Goal: Task Accomplishment & Management: Use online tool/utility

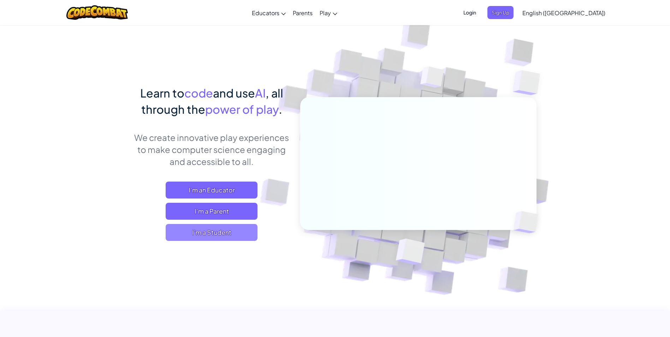
click at [206, 237] on span "I'm a Student" at bounding box center [212, 232] width 92 height 17
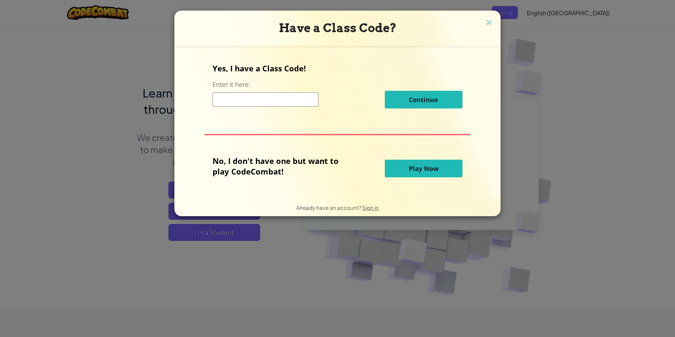
click at [428, 168] on span "Play Now" at bounding box center [424, 168] width 30 height 8
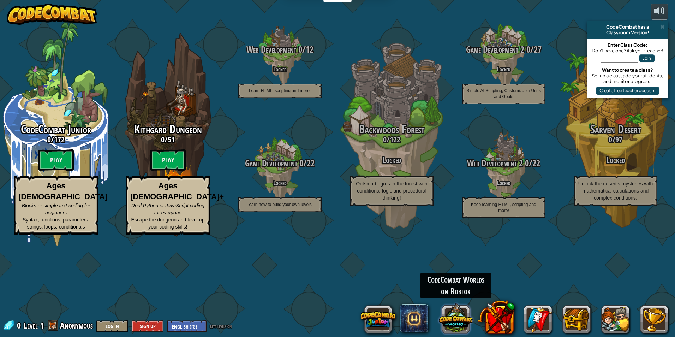
click at [456, 316] on button at bounding box center [456, 318] width 34 height 34
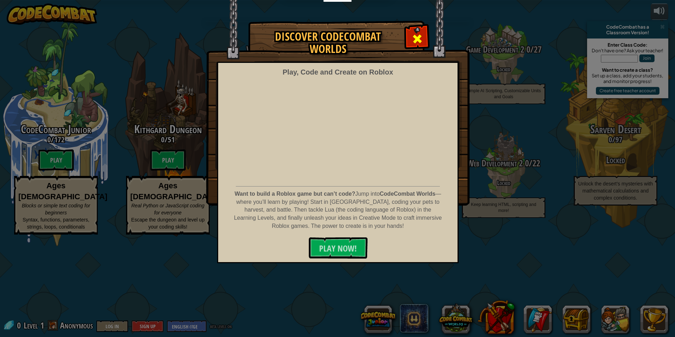
click at [413, 36] on span at bounding box center [417, 38] width 11 height 11
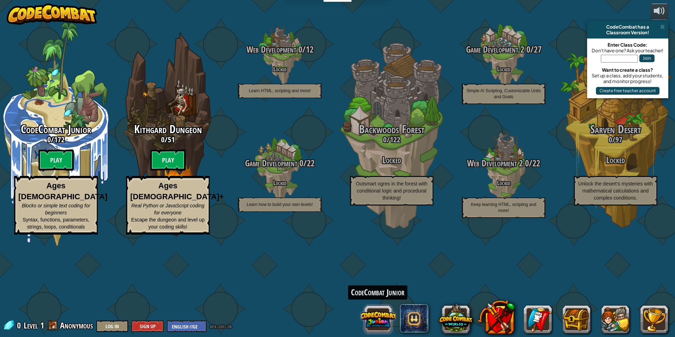
click at [385, 315] on button at bounding box center [378, 319] width 34 height 34
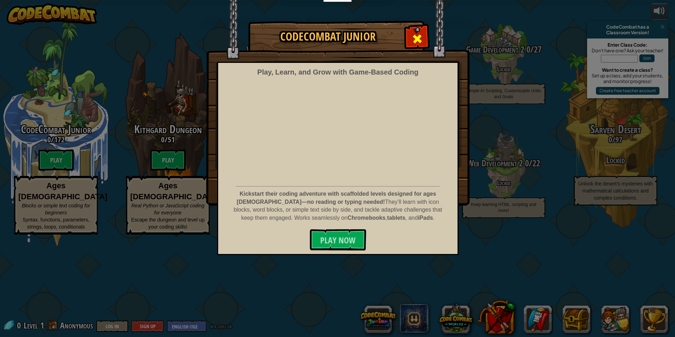
click at [420, 35] on span at bounding box center [417, 38] width 11 height 11
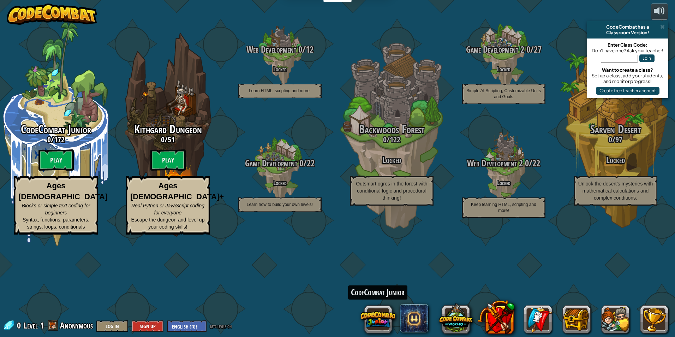
click at [69, 12] on img at bounding box center [52, 14] width 90 height 21
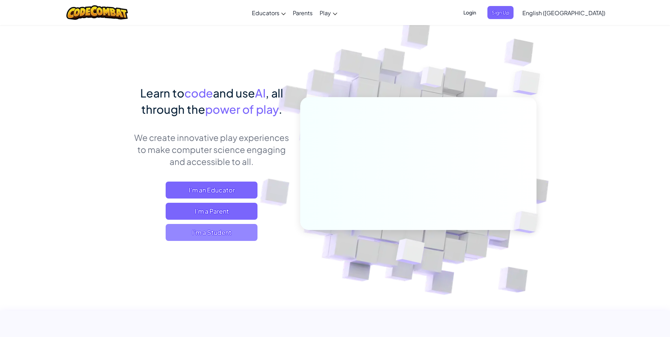
click at [229, 231] on span "I'm a Student" at bounding box center [212, 232] width 92 height 17
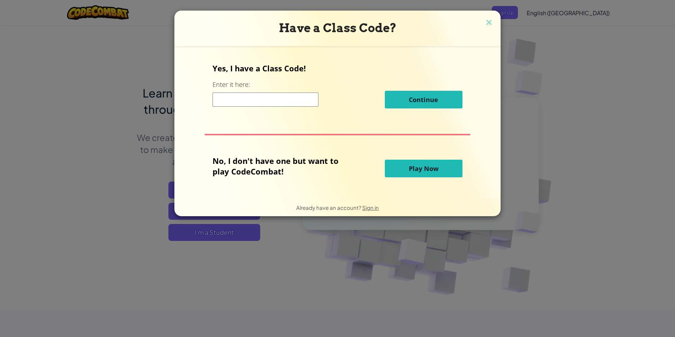
click at [451, 170] on button "Play Now" at bounding box center [424, 169] width 78 height 18
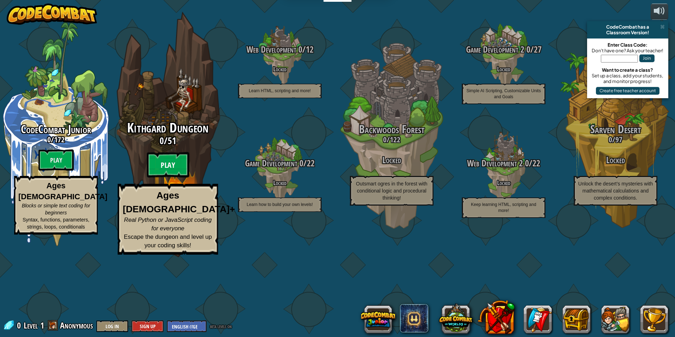
click at [173, 178] on btn "Play" at bounding box center [168, 164] width 42 height 25
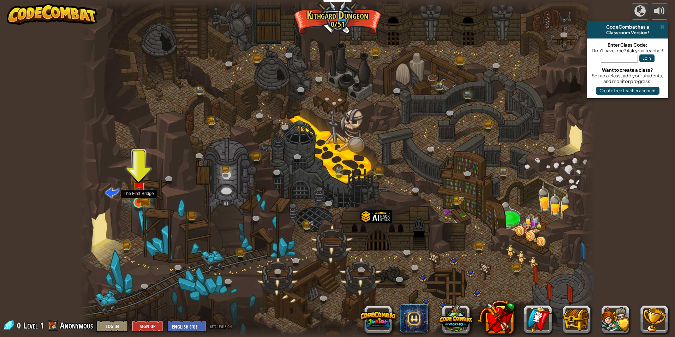
click at [143, 199] on img at bounding box center [139, 188] width 14 height 31
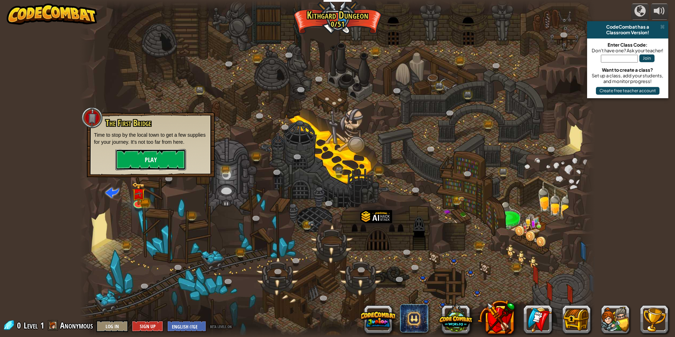
click at [162, 161] on button "Play" at bounding box center [151, 159] width 71 height 21
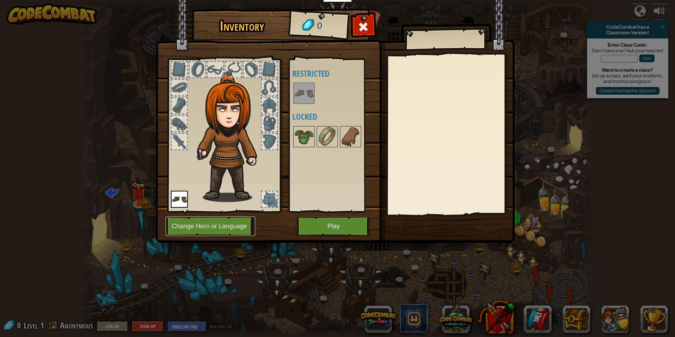
click at [228, 225] on button "Change Hero or Language" at bounding box center [211, 226] width 90 height 19
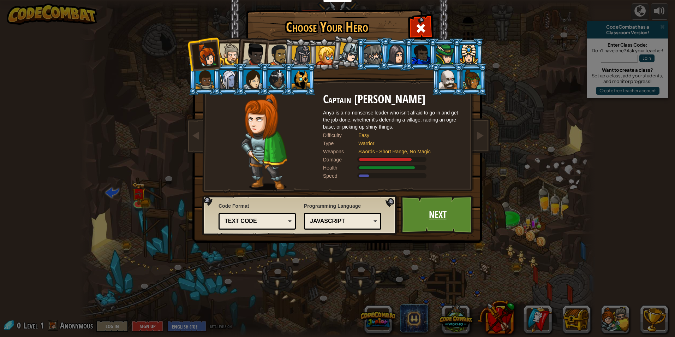
click at [415, 215] on link "Next" at bounding box center [438, 214] width 74 height 39
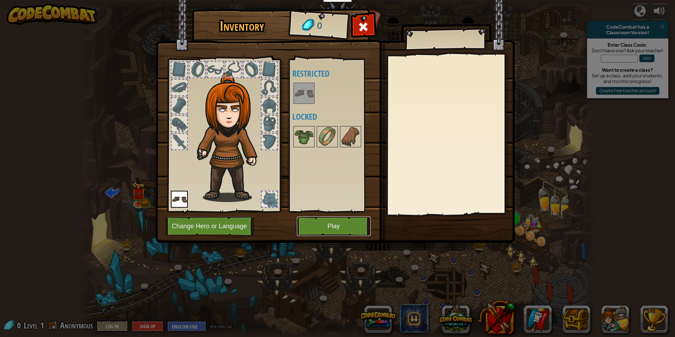
click at [354, 232] on button "Play" at bounding box center [334, 226] width 74 height 19
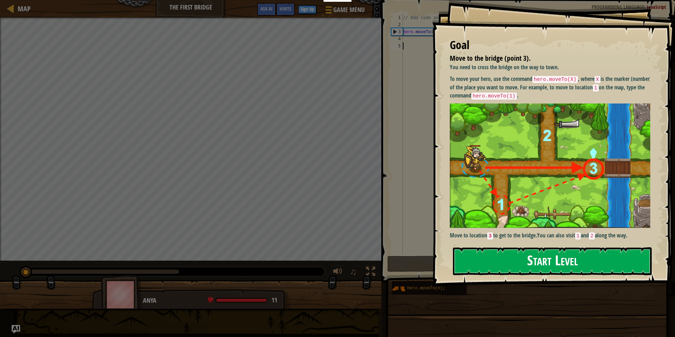
click at [576, 261] on button "Start Level" at bounding box center [552, 261] width 199 height 28
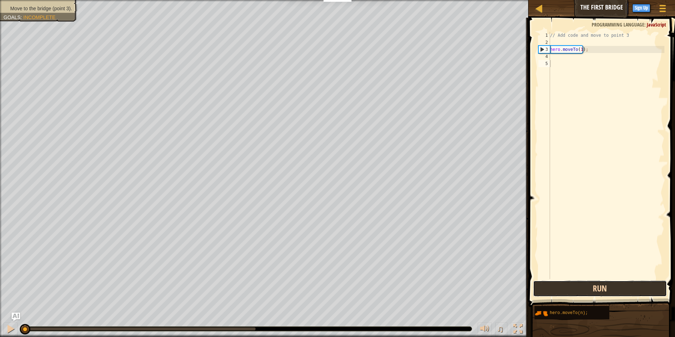
click at [614, 284] on button "Run" at bounding box center [600, 288] width 134 height 16
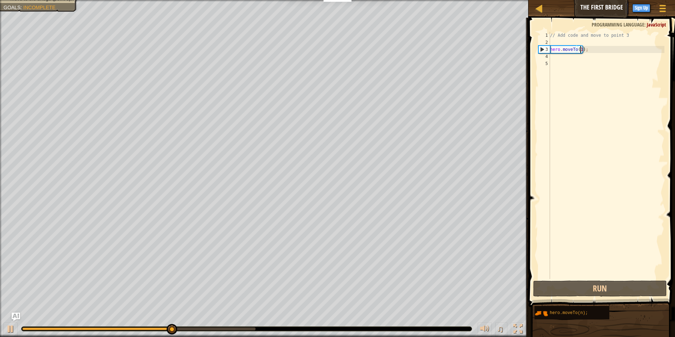
click at [580, 51] on div "// Add code and move to point 3 hero . moveTo ( 1 ) ;" at bounding box center [607, 162] width 116 height 261
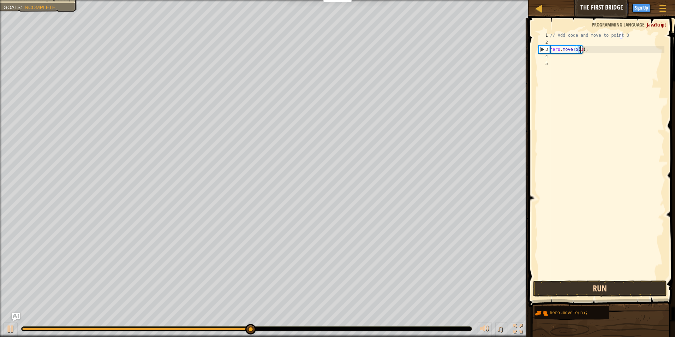
type textarea "hero.moveTo(3);"
click at [568, 285] on button "Run" at bounding box center [600, 288] width 134 height 16
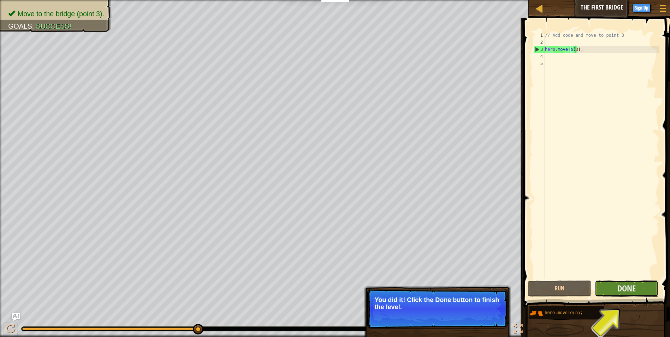
click at [615, 284] on button "Done" at bounding box center [627, 288] width 64 height 16
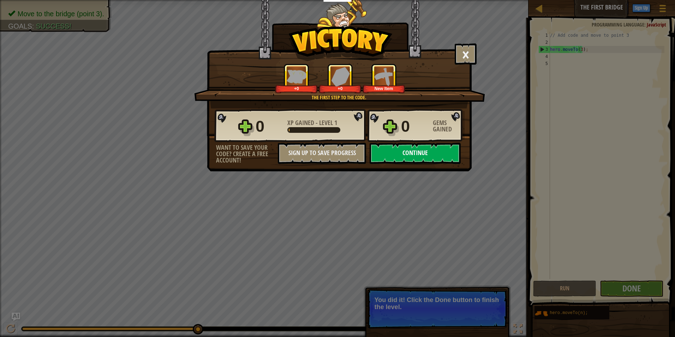
click at [410, 149] on button "Continue" at bounding box center [415, 153] width 91 height 21
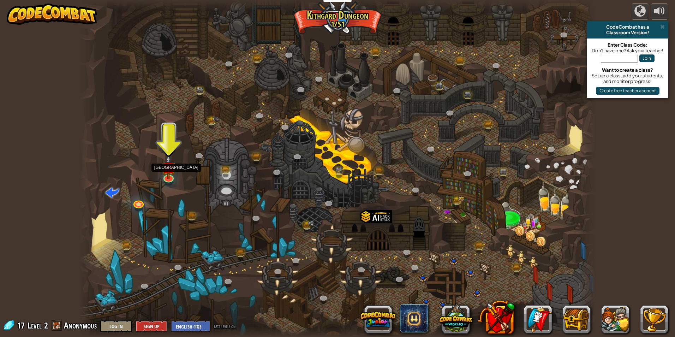
click at [155, 174] on div at bounding box center [338, 168] width 516 height 337
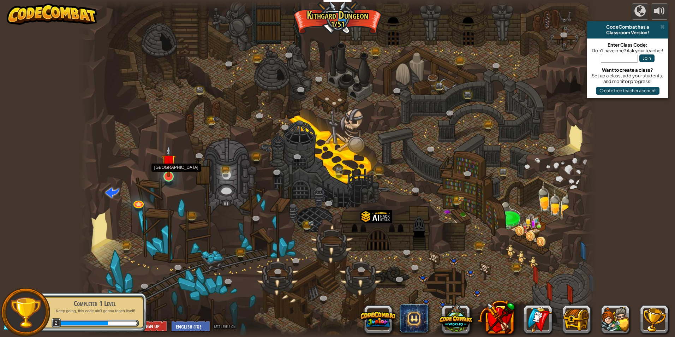
click at [166, 174] on img at bounding box center [169, 162] width 14 height 32
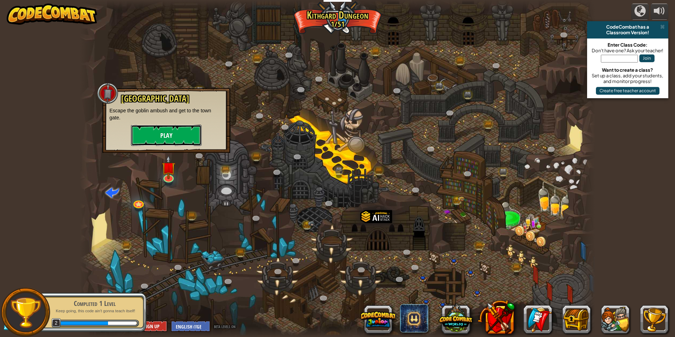
drag, startPoint x: 179, startPoint y: 125, endPoint x: 177, endPoint y: 129, distance: 3.8
click at [177, 129] on button "Play" at bounding box center [166, 135] width 71 height 21
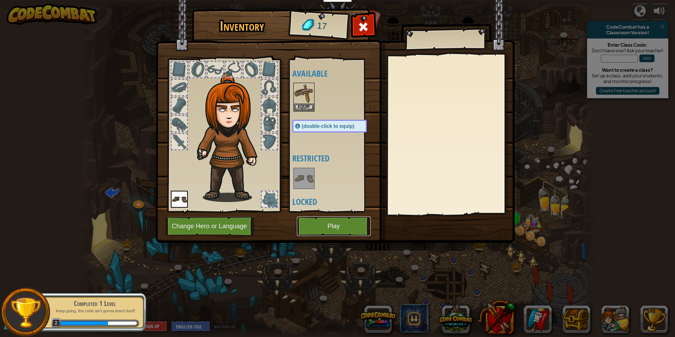
click at [327, 223] on button "Play" at bounding box center [334, 226] width 74 height 19
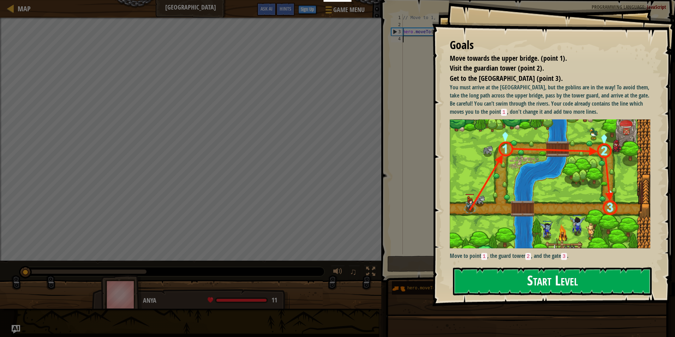
click at [522, 277] on button "Start Level" at bounding box center [552, 281] width 199 height 28
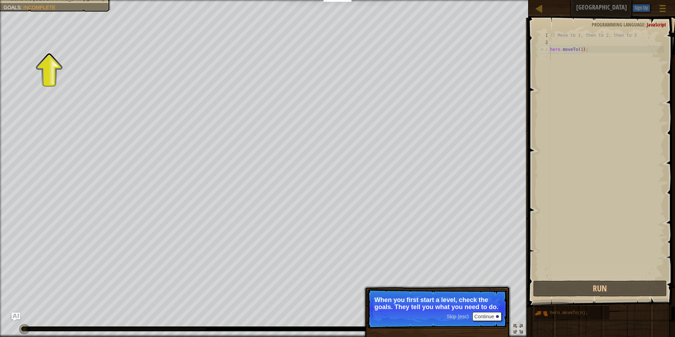
click at [611, 280] on span at bounding box center [603, 152] width 152 height 310
click at [607, 287] on button "Run" at bounding box center [600, 288] width 134 height 16
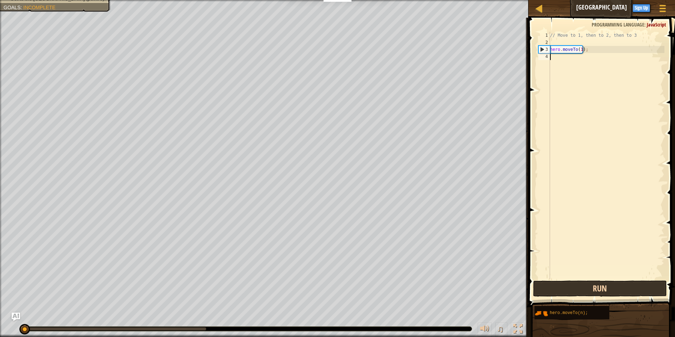
scroll to position [3, 0]
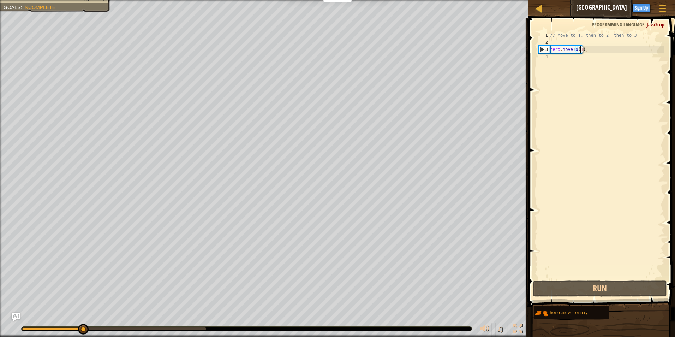
click at [580, 52] on div "// Move to 1, then to 2, then to 3 hero . moveTo ( 1 ) ;" at bounding box center [607, 162] width 116 height 261
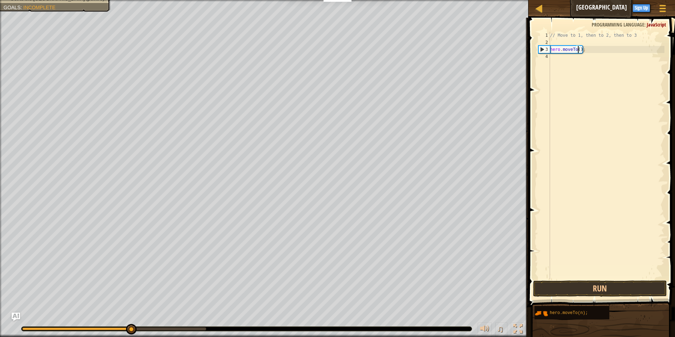
type textarea "hero.moveTo(2);"
click at [588, 121] on div "// Move to 1, then to 2, then to 3 hero . moveTo ( 2 ) ;" at bounding box center [607, 162] width 116 height 261
click at [602, 290] on button "Run" at bounding box center [600, 288] width 134 height 16
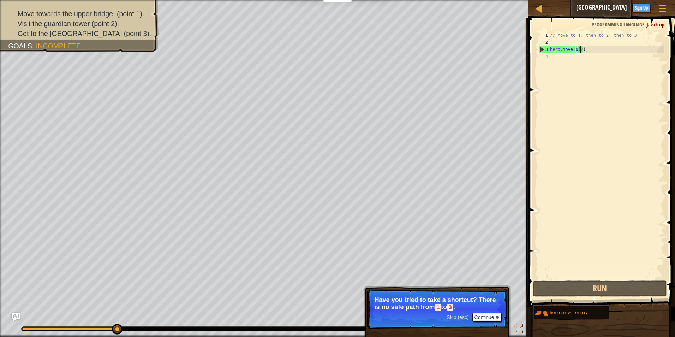
click at [581, 50] on div "// Move to 1, then to 2, then to 3 hero . moveTo ( 2 ) ;" at bounding box center [607, 162] width 116 height 261
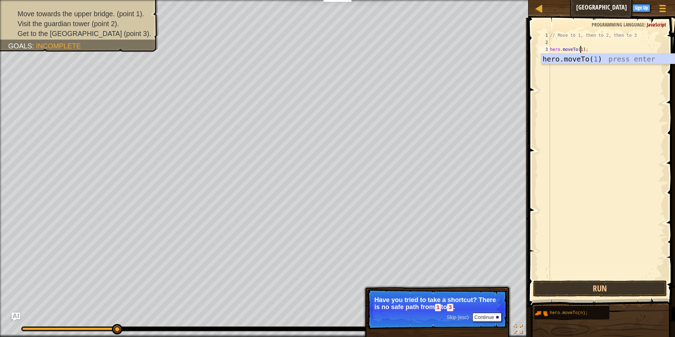
scroll to position [3, 2]
type textarea "hero.moveTo(1);"
click at [614, 283] on button "Run" at bounding box center [600, 288] width 134 height 16
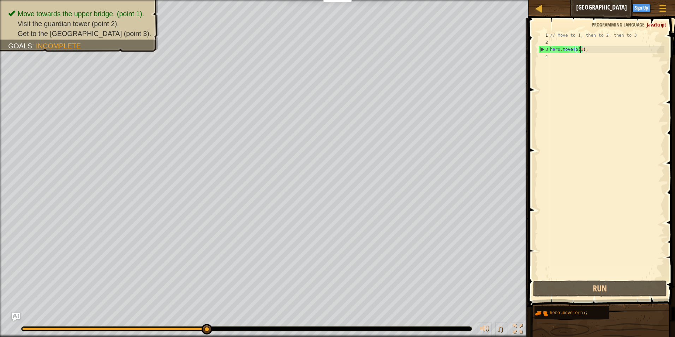
click at [575, 57] on div "// Move to 1, then to 2, then to 3 hero . moveTo ( 1 ) ;" at bounding box center [607, 162] width 116 height 261
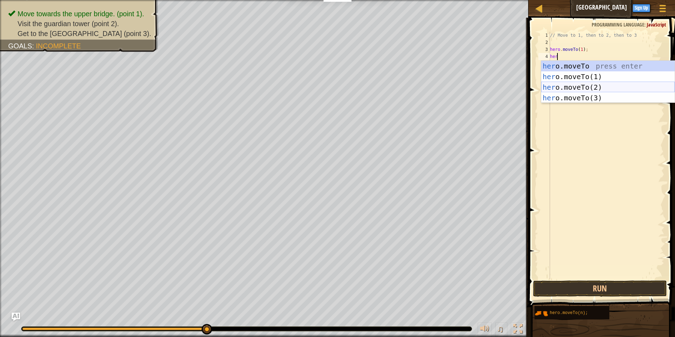
click at [571, 85] on div "her o.moveTo press enter her o.moveTo(1) press enter her o.moveTo(2) press ente…" at bounding box center [609, 93] width 134 height 64
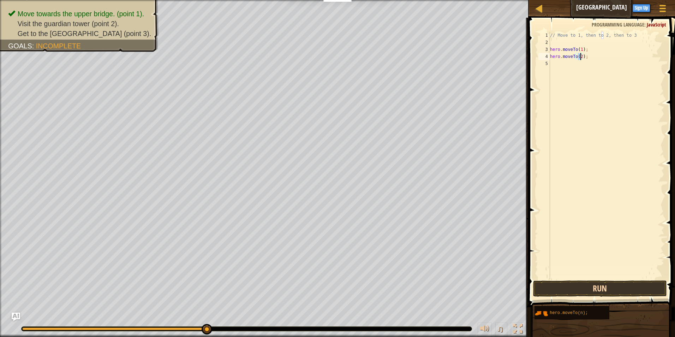
type textarea "hero.moveTo(2);"
click at [627, 289] on button "Run" at bounding box center [600, 288] width 134 height 16
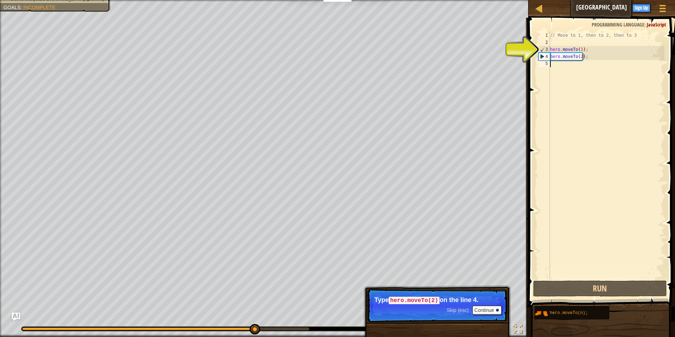
click at [558, 66] on div "// Move to 1, then to 2, then to 3 hero . moveTo ( 1 ) ; hero . moveTo ( 2 ) ;" at bounding box center [607, 162] width 116 height 261
drag, startPoint x: 558, startPoint y: 66, endPoint x: 553, endPoint y: 65, distance: 5.1
click at [546, 65] on div "5" at bounding box center [545, 63] width 12 height 7
click at [554, 65] on div "// Move to 1, then to 2, then to 3 hero . moveTo ( 1 ) ; hero . moveTo ( 2 ) ;" at bounding box center [607, 162] width 116 height 261
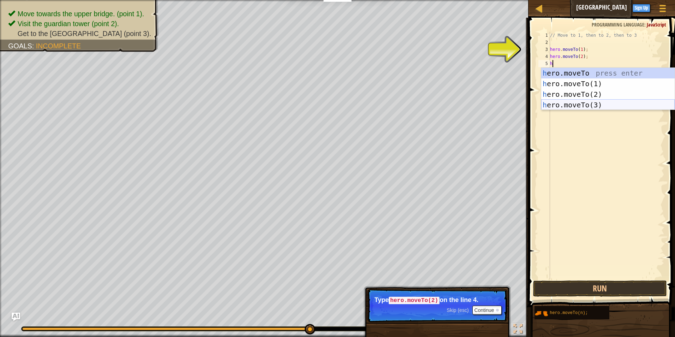
click at [568, 107] on div "h ero.moveTo press enter h ero.moveTo(1) press enter h ero.moveTo(2) press ente…" at bounding box center [609, 100] width 134 height 64
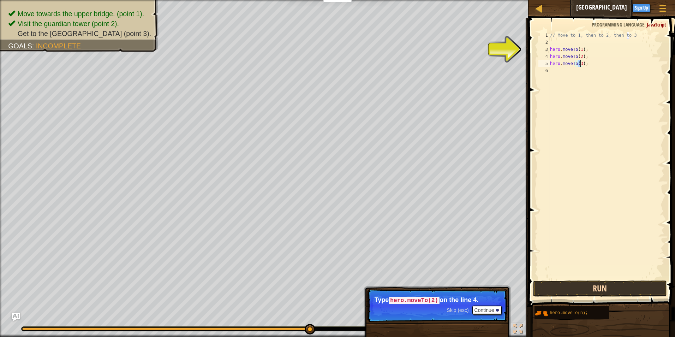
type textarea "hero.moveTo(3);"
click at [598, 290] on button "Run" at bounding box center [600, 288] width 134 height 16
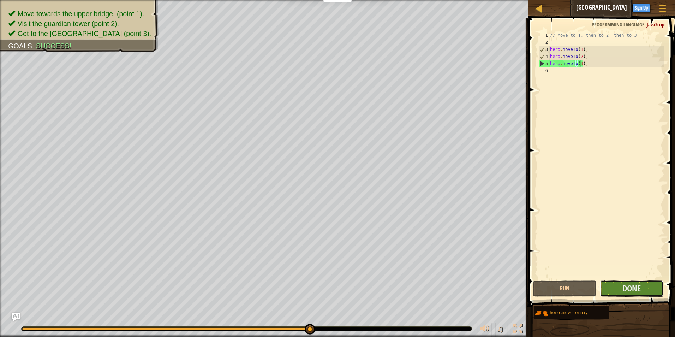
click at [609, 287] on button "Done" at bounding box center [632, 288] width 64 height 16
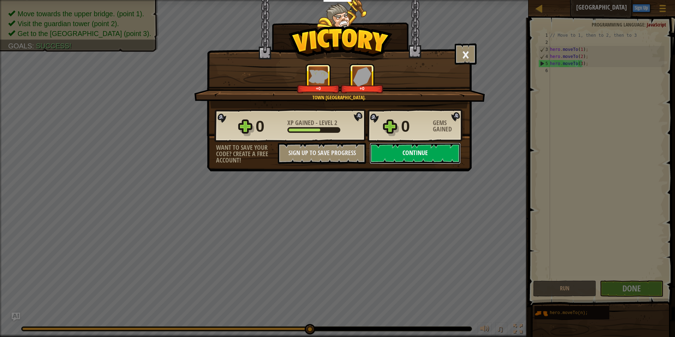
click at [434, 155] on button "Continue" at bounding box center [415, 153] width 91 height 21
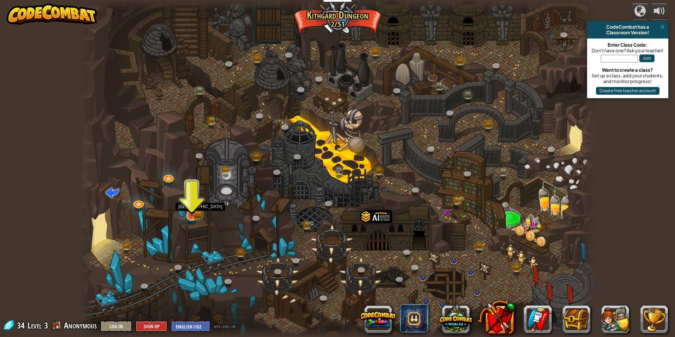
click at [190, 211] on img at bounding box center [192, 201] width 14 height 31
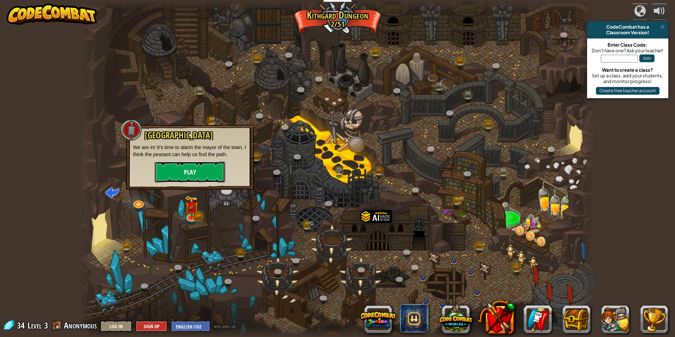
click at [210, 175] on button "Play" at bounding box center [190, 171] width 71 height 21
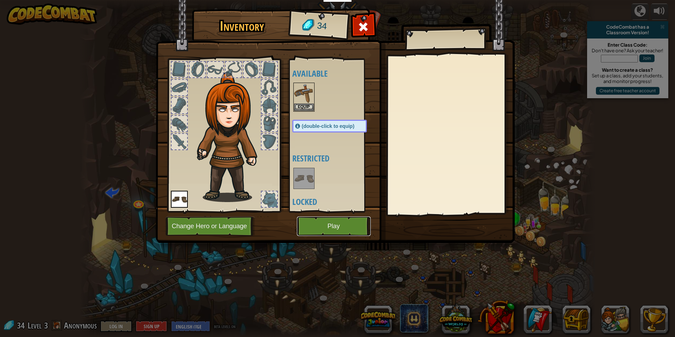
click at [326, 232] on button "Play" at bounding box center [334, 226] width 74 height 19
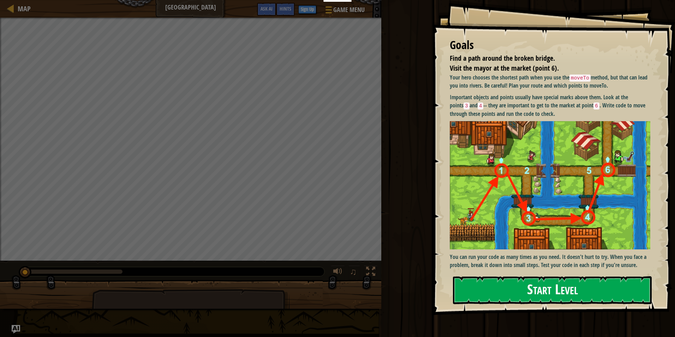
click at [549, 292] on button "Start Level" at bounding box center [552, 290] width 199 height 28
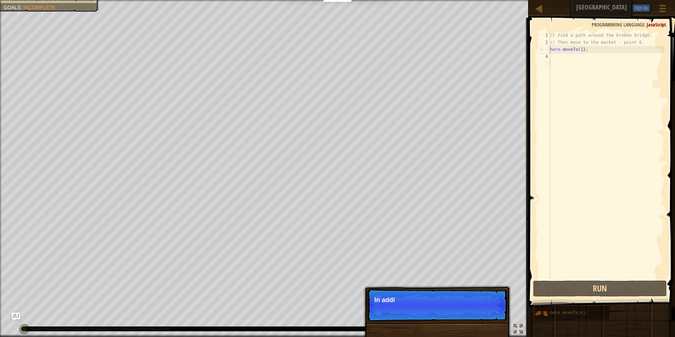
click at [558, 60] on div "// Find a path around the broken bridge. // Then move to the market - point 6. …" at bounding box center [607, 162] width 116 height 261
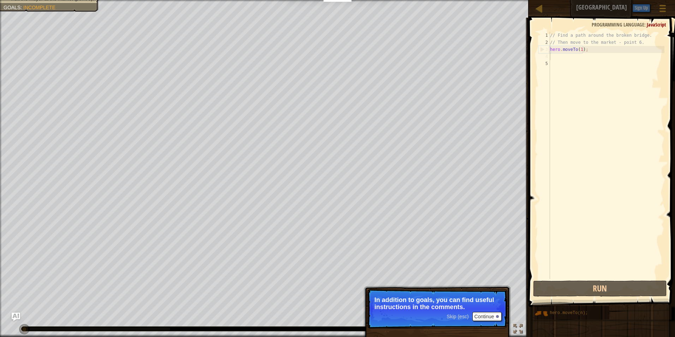
drag, startPoint x: 558, startPoint y: 60, endPoint x: 558, endPoint y: 52, distance: 7.4
click at [558, 52] on div "// Find a path around the broken bridge. // Then move to the market - point 6. …" at bounding box center [607, 162] width 116 height 261
type textarea "hero.moveTo(1);"
click at [557, 54] on div "// Find a path around the broken bridge. // Then move to the market - point 6. …" at bounding box center [607, 162] width 116 height 261
click at [558, 57] on div "// Find a path around the broken bridge. // Then move to the market - point 6. …" at bounding box center [607, 162] width 116 height 261
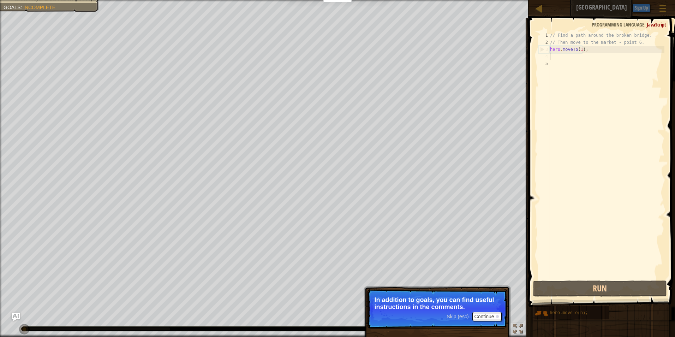
click at [596, 49] on div "// Find a path around the broken bridge. // Then move to the market - point 6. …" at bounding box center [607, 162] width 116 height 261
type textarea "hero.moveTo(1);"
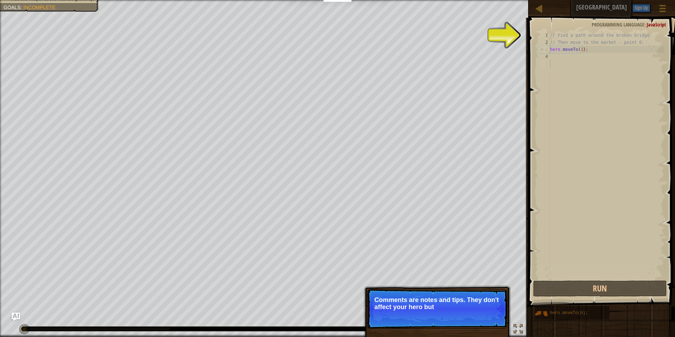
click at [645, 207] on div "// Find a path around the broken bridge. // Then move to the market - point 6. …" at bounding box center [607, 162] width 116 height 261
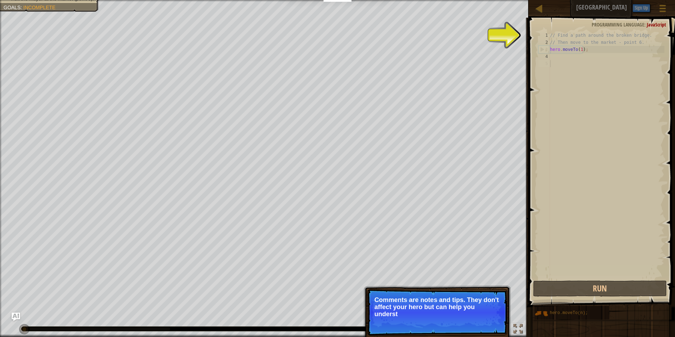
click at [457, 309] on p "Comments are notes and tips. They don't affect your hero but can help you under…" at bounding box center [437, 306] width 125 height 21
drag, startPoint x: 600, startPoint y: 211, endPoint x: 592, endPoint y: 213, distance: 8.4
click at [596, 212] on div "// Find a path around the broken bridge. // Then move to the market - point 6. …" at bounding box center [607, 162] width 116 height 261
click at [489, 320] on button "Continue" at bounding box center [487, 323] width 29 height 9
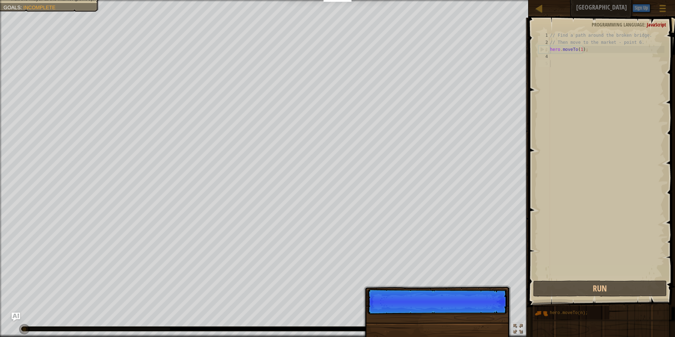
scroll to position [3, 0]
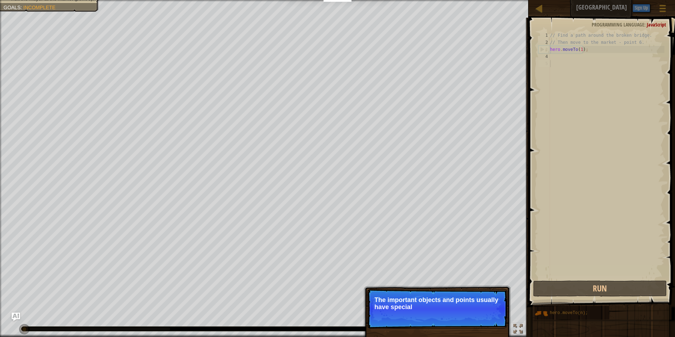
click at [472, 308] on p "The important objects and points usually have special" at bounding box center [437, 303] width 125 height 14
click at [452, 312] on p "Skip (esc) Continue The important objects and points usually have special marks…" at bounding box center [437, 309] width 140 height 40
click at [478, 317] on button "Continue" at bounding box center [487, 316] width 29 height 9
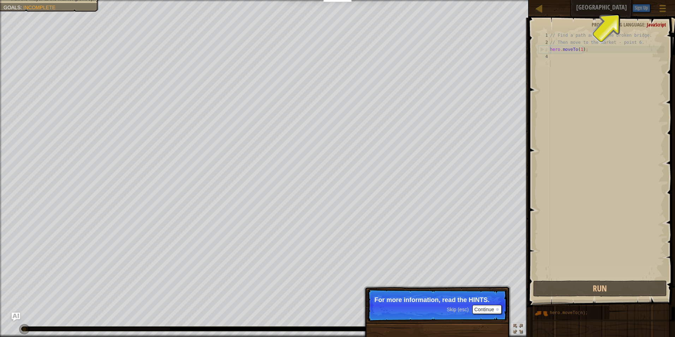
click at [462, 312] on span "Skip (esc)" at bounding box center [458, 310] width 22 height 6
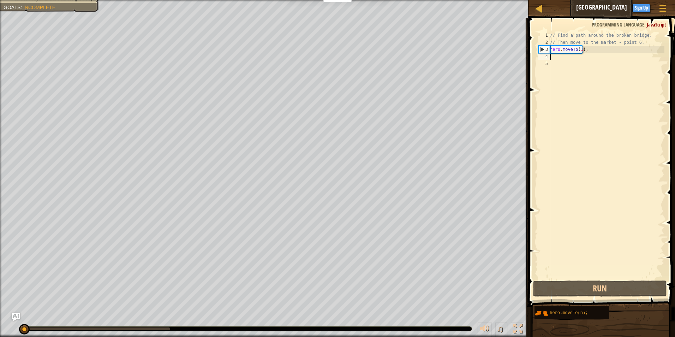
click at [556, 55] on div "// Find a path around the broken bridge. // Then move to the market - point 6. …" at bounding box center [607, 162] width 116 height 261
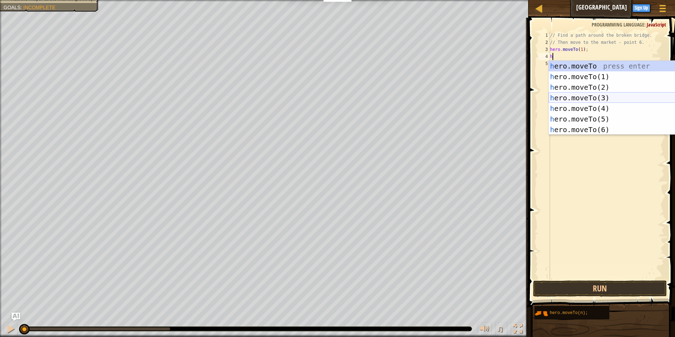
click at [603, 95] on div "h ero.moveTo press enter h ero.moveTo(1) press enter h ero.moveTo(2) press ente…" at bounding box center [616, 108] width 134 height 95
type textarea "hero.moveTo(3);"
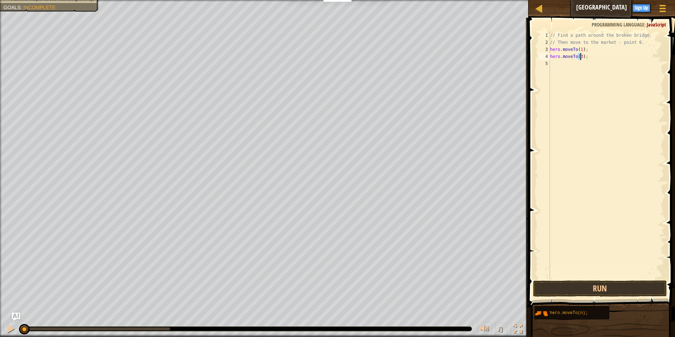
click at [562, 64] on div "// Find a path around the broken bridge. // Then move to the market - point 6. …" at bounding box center [607, 162] width 116 height 261
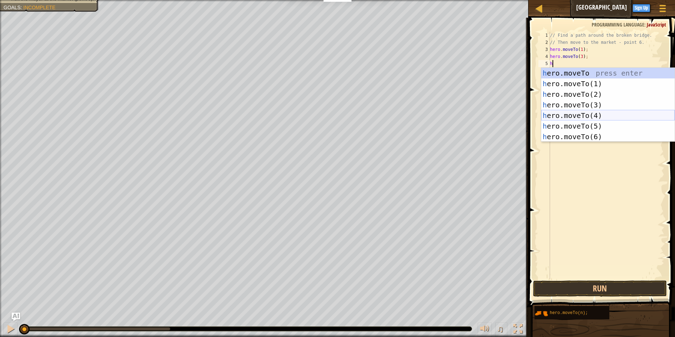
click at [590, 117] on div "h ero.moveTo press enter h ero.moveTo(1) press enter h ero.moveTo(2) press ente…" at bounding box center [609, 115] width 134 height 95
type textarea "hero.moveTo(4);"
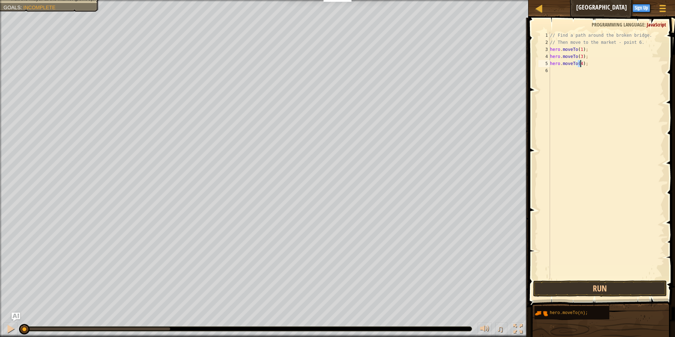
click at [559, 75] on div "// Find a path around the broken bridge. // Then move to the market - point 6. …" at bounding box center [607, 162] width 116 height 261
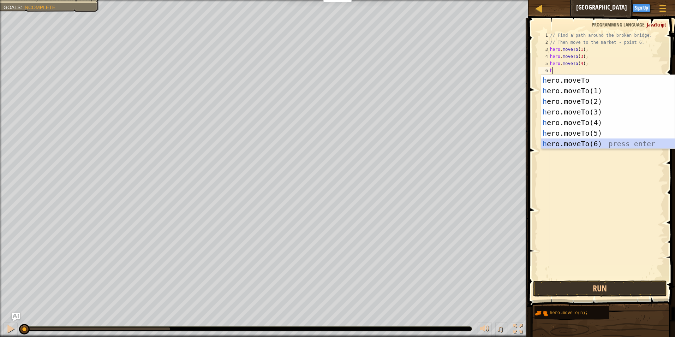
click at [596, 143] on div "h ero.moveTo press enter h ero.moveTo(1) press enter h ero.moveTo(2) press ente…" at bounding box center [609, 122] width 134 height 95
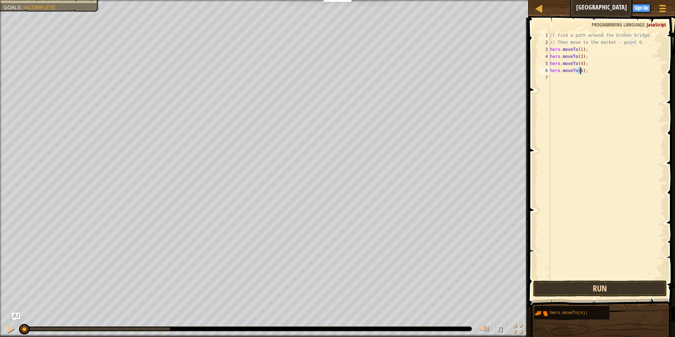
type textarea "hero.moveTo(6);"
click at [576, 292] on button "Run" at bounding box center [600, 288] width 134 height 16
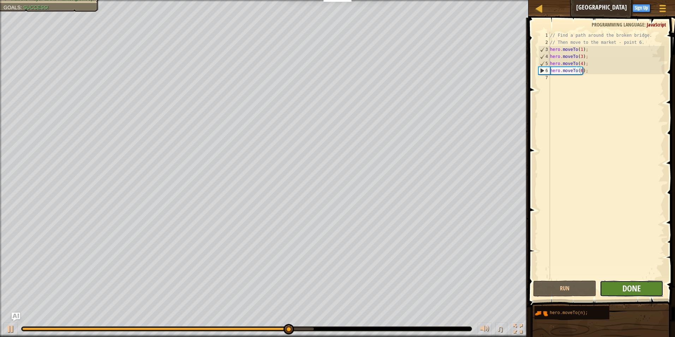
click at [633, 288] on span "Done" at bounding box center [632, 288] width 18 height 11
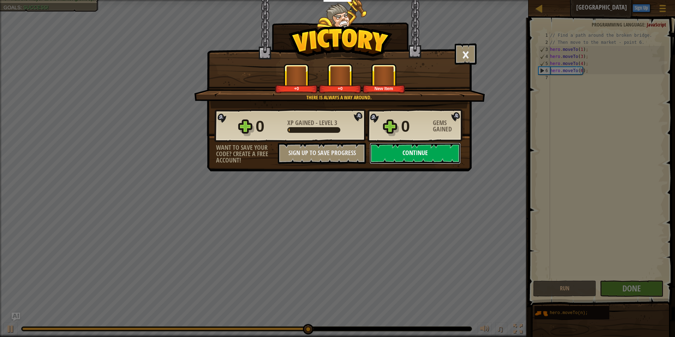
click at [419, 150] on button "Continue" at bounding box center [415, 153] width 91 height 21
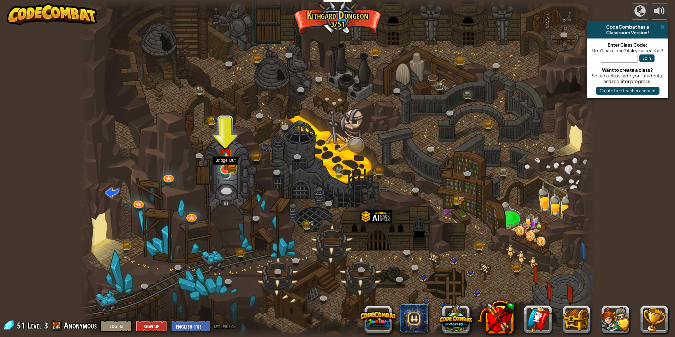
click at [228, 159] on img at bounding box center [225, 155] width 8 height 8
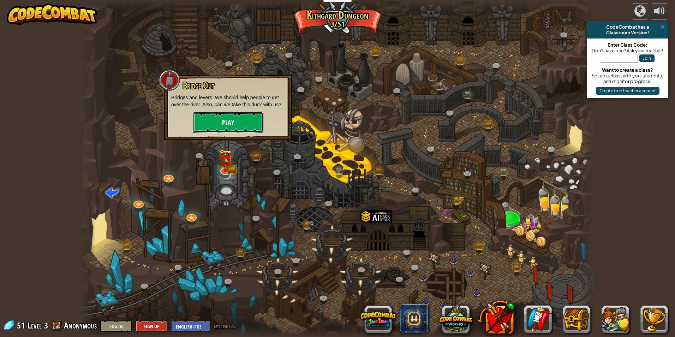
click at [240, 119] on button "Play" at bounding box center [228, 122] width 71 height 21
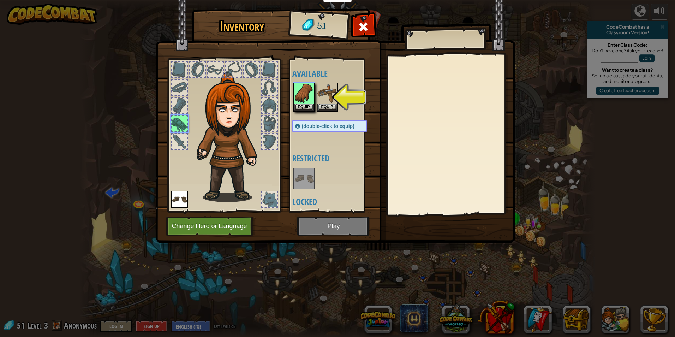
click at [335, 234] on img at bounding box center [335, 115] width 359 height 256
click at [307, 106] on button "Equip" at bounding box center [304, 106] width 20 height 7
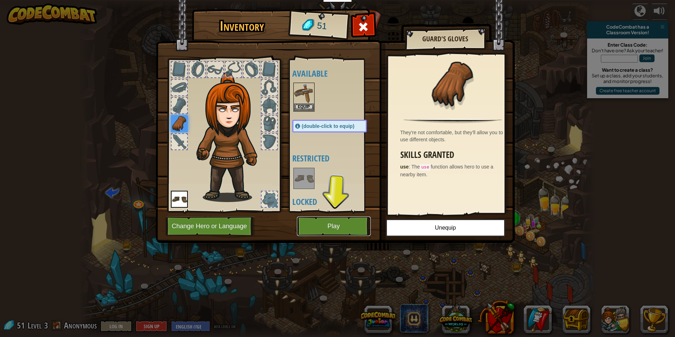
click at [340, 224] on button "Play" at bounding box center [334, 226] width 74 height 19
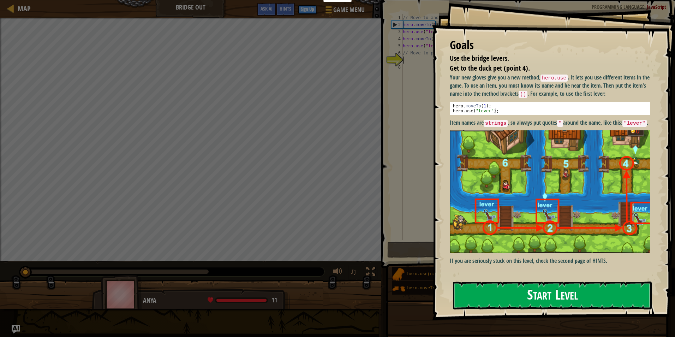
click at [534, 295] on button "Start Level" at bounding box center [552, 296] width 199 height 28
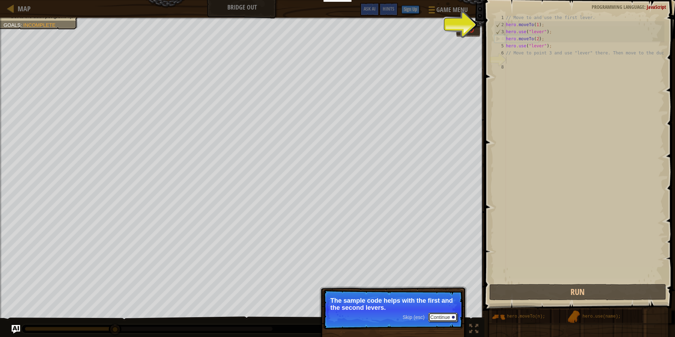
click at [442, 316] on button "Continue" at bounding box center [442, 317] width 29 height 9
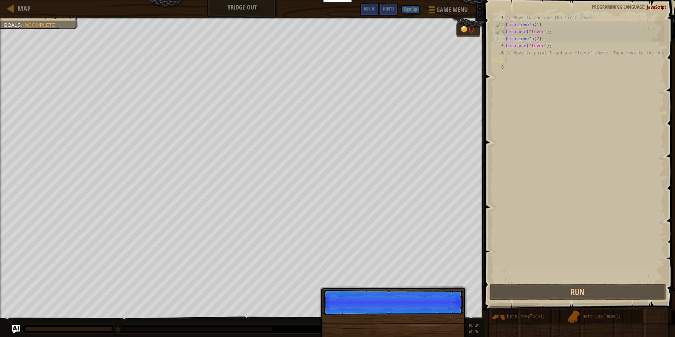
scroll to position [3, 0]
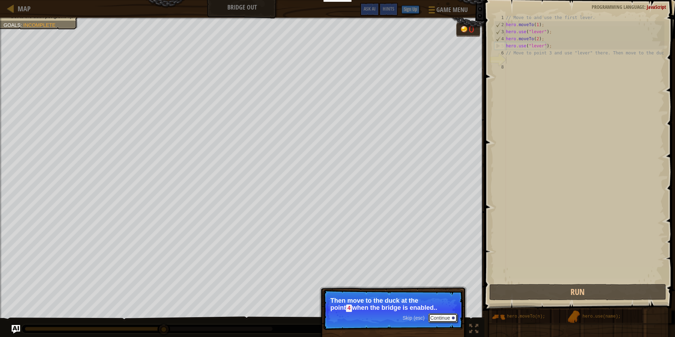
click at [440, 319] on button "Continue" at bounding box center [442, 317] width 29 height 9
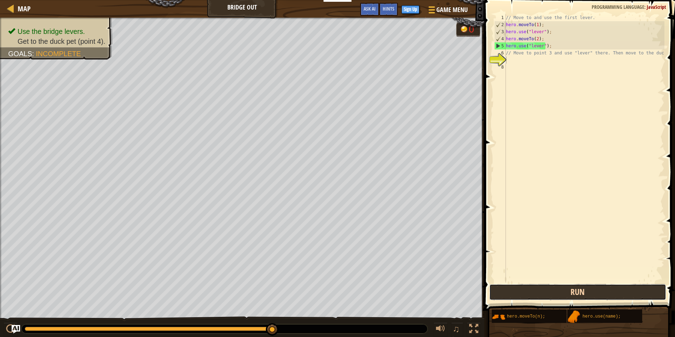
click at [560, 293] on button "Run" at bounding box center [578, 292] width 177 height 16
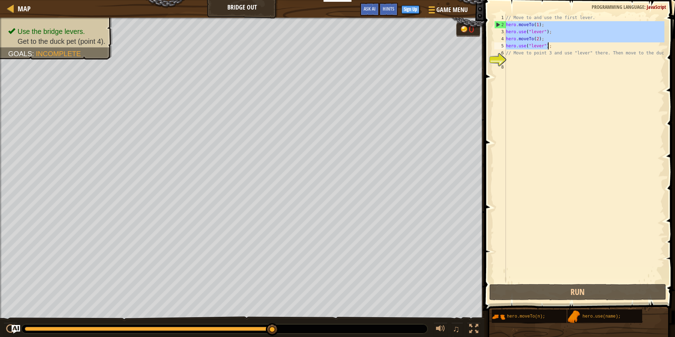
drag, startPoint x: 507, startPoint y: 22, endPoint x: 560, endPoint y: 45, distance: 57.6
click at [560, 45] on div "// Move to and use the first lever. hero . moveTo ( 1 ) ; hero . use ( "lever" …" at bounding box center [585, 155] width 160 height 283
type textarea "hero.moveTo(2); hero.use("lever");"
drag, startPoint x: 527, startPoint y: 66, endPoint x: 531, endPoint y: 59, distance: 8.5
click at [531, 59] on div "// Move to and use the first lever. hero . moveTo ( 1 ) ; hero . use ( "lever" …" at bounding box center [585, 155] width 160 height 283
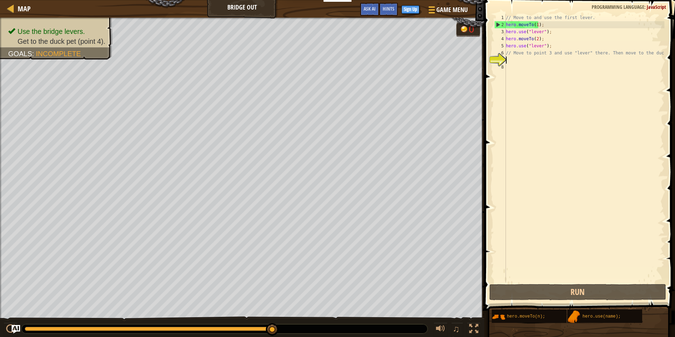
paste textarea "hero.use("lever");"
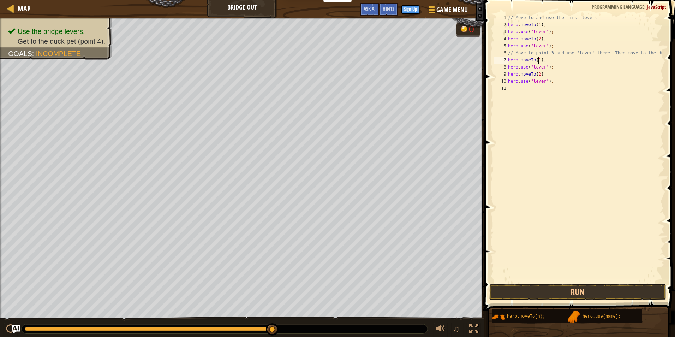
click at [539, 61] on div "// Move to and use the first lever. hero . moveTo ( 1 ) ; hero . use ( "lever" …" at bounding box center [586, 155] width 158 height 283
type textarea "hero.moveTo(3);"
click at [544, 103] on div "// Move to and use the first lever. hero . moveTo ( 1 ) ; hero . use ( "lever" …" at bounding box center [586, 155] width 158 height 283
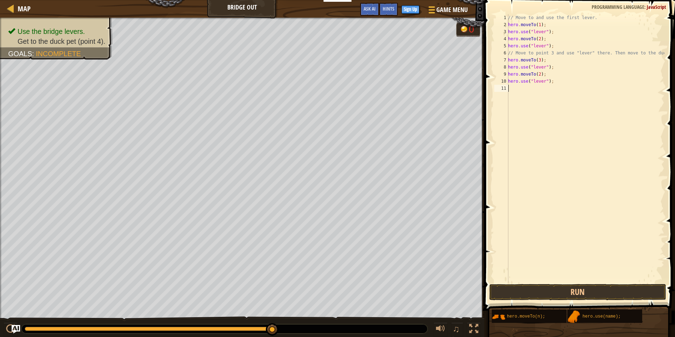
click at [539, 74] on div "// Move to and use the first lever. hero . moveTo ( 1 ) ; hero . use ( "lever" …" at bounding box center [586, 155] width 158 height 283
click at [626, 284] on button "Run" at bounding box center [578, 292] width 177 height 16
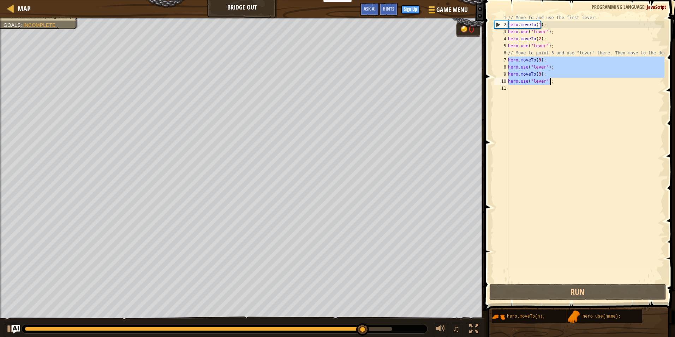
drag, startPoint x: 509, startPoint y: 58, endPoint x: 551, endPoint y: 82, distance: 48.1
click at [551, 82] on div "// Move to and use the first lever. hero . moveTo ( 1 ) ; hero . use ( "lever" …" at bounding box center [586, 155] width 158 height 283
type textarea "hero.moveTo(3); hero.use("lever");"
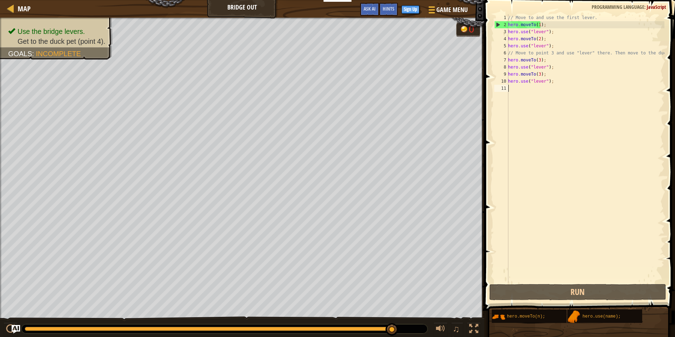
click at [526, 95] on div "// Move to and use the first lever. hero . moveTo ( 1 ) ; hero . use ( "lever" …" at bounding box center [586, 155] width 158 height 283
paste textarea "hero.use("lever");"
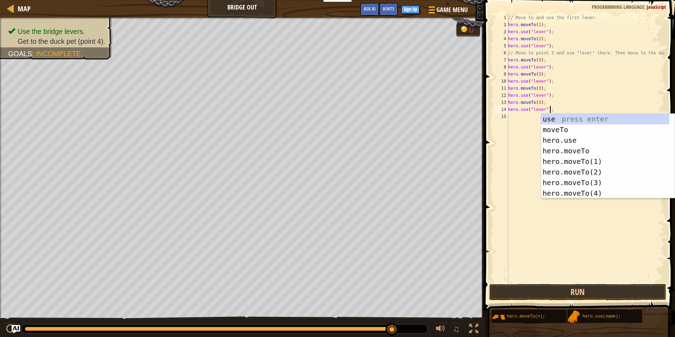
click at [538, 89] on div "// Move to and use the first lever. hero . moveTo ( 1 ) ; hero . use ( "lever" …" at bounding box center [586, 155] width 158 height 283
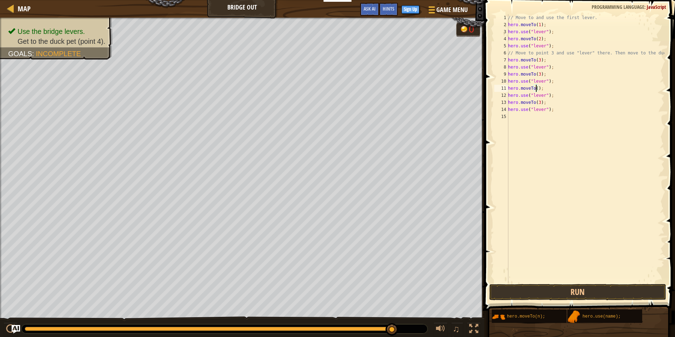
type textarea "hero.moveTo(4);"
click at [537, 137] on div "// Move to and use the first lever. hero . moveTo ( 1 ) ; hero . use ( "lever" …" at bounding box center [586, 155] width 158 height 283
click at [539, 103] on div "// Move to and use the first lever. hero . moveTo ( 1 ) ; hero . use ( "lever" …" at bounding box center [586, 155] width 158 height 283
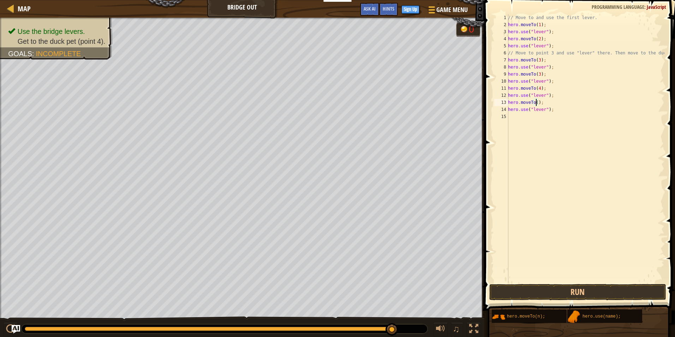
type textarea "hero.moveTo(4);"
click at [561, 190] on div "// Move to and use the first lever. hero . moveTo ( 1 ) ; hero . use ( "lever" …" at bounding box center [586, 155] width 158 height 283
click at [603, 290] on button "Run" at bounding box center [578, 292] width 177 height 16
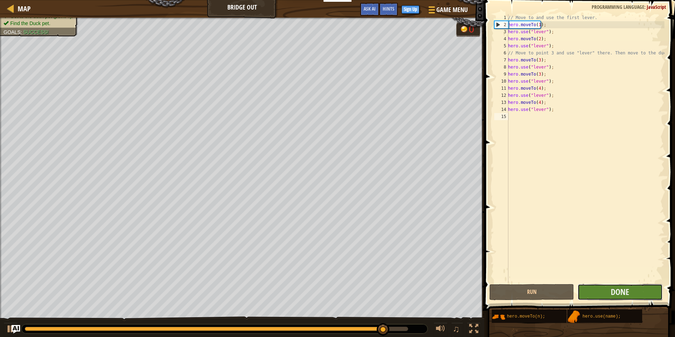
click at [606, 289] on button "Done" at bounding box center [620, 292] width 85 height 16
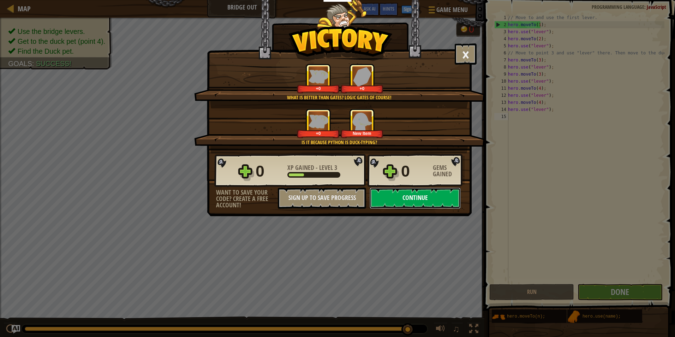
click at [452, 193] on button "Continue" at bounding box center [415, 198] width 91 height 21
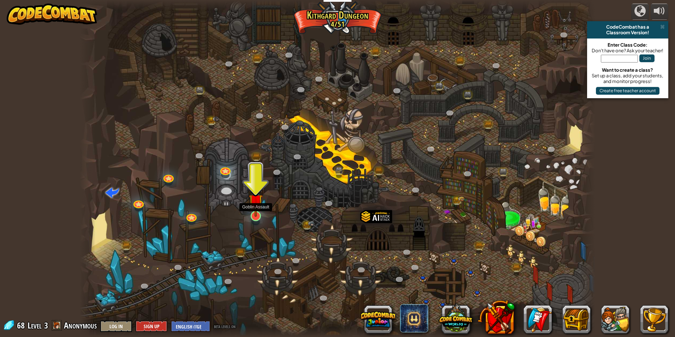
click at [253, 209] on img at bounding box center [256, 201] width 14 height 32
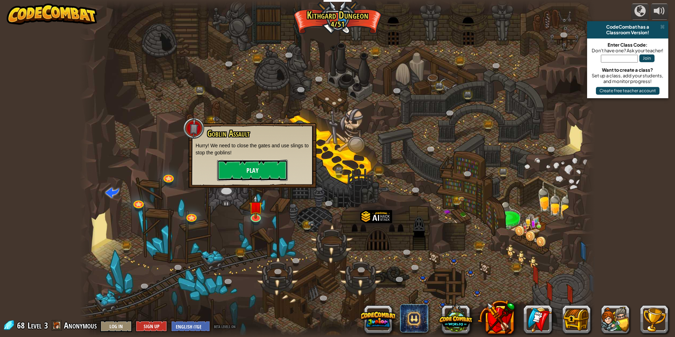
click at [271, 165] on button "Play" at bounding box center [252, 170] width 71 height 21
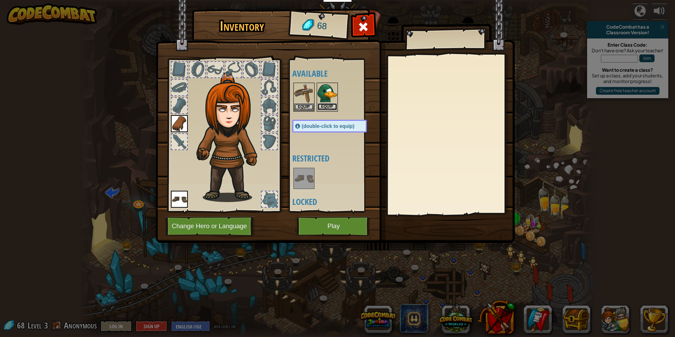
click at [332, 109] on button "Equip" at bounding box center [328, 106] width 20 height 7
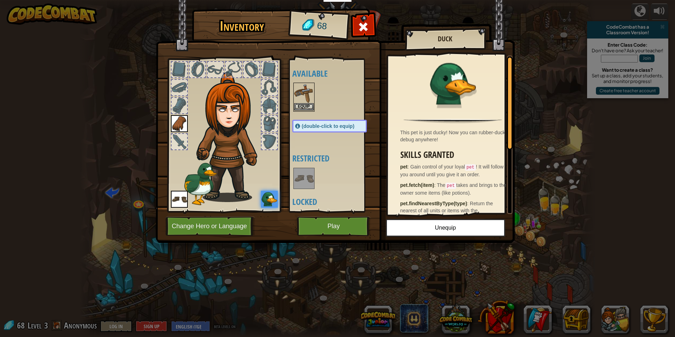
click at [300, 102] on img at bounding box center [304, 93] width 20 height 20
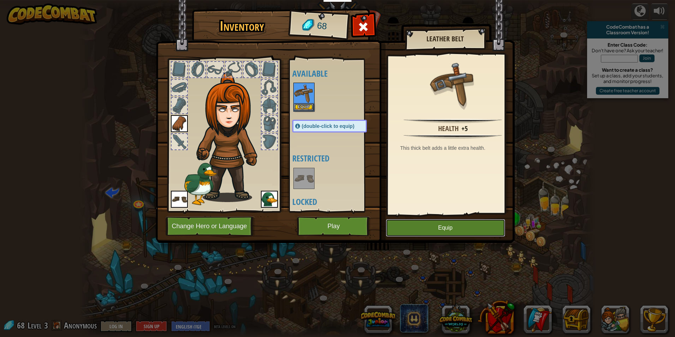
click at [459, 229] on button "Equip" at bounding box center [445, 228] width 119 height 18
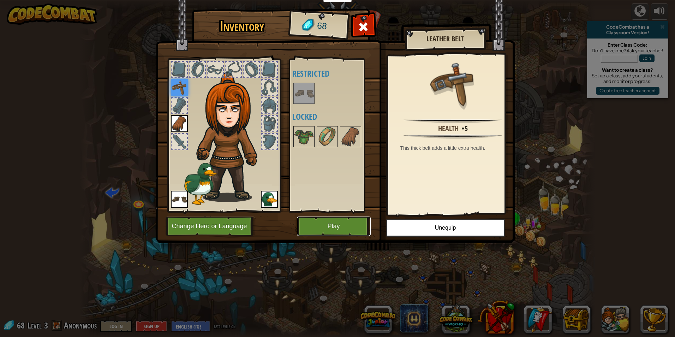
click at [341, 229] on button "Play" at bounding box center [334, 226] width 74 height 19
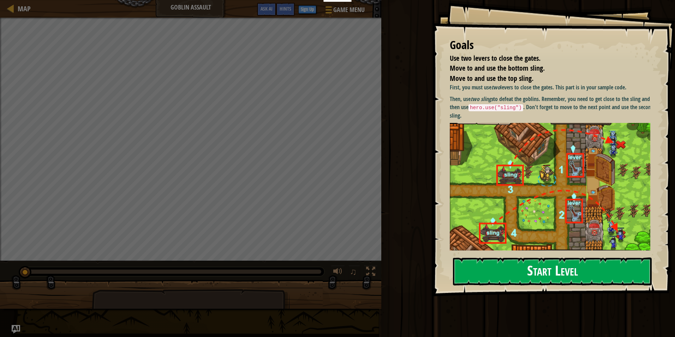
click at [530, 275] on button "Start Level" at bounding box center [552, 272] width 199 height 28
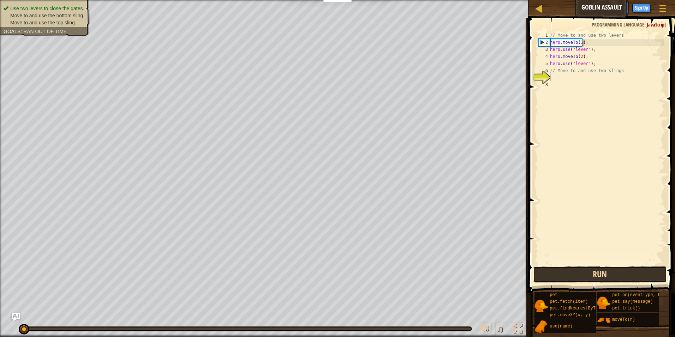
click at [621, 274] on button "Run" at bounding box center [600, 274] width 134 height 16
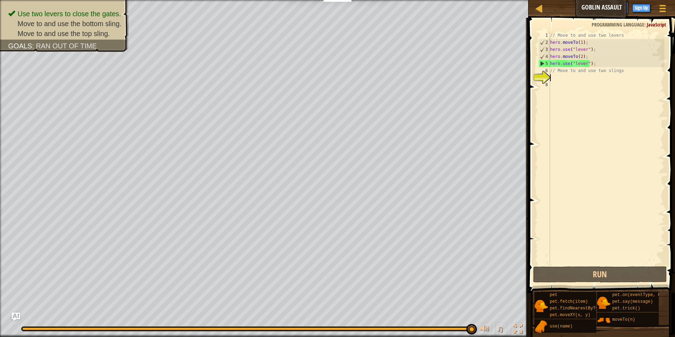
click at [560, 75] on div "// Move to and use two levers hero . moveTo ( 1 ) ; hero . use ( "lever" ) ; he…" at bounding box center [607, 155] width 116 height 247
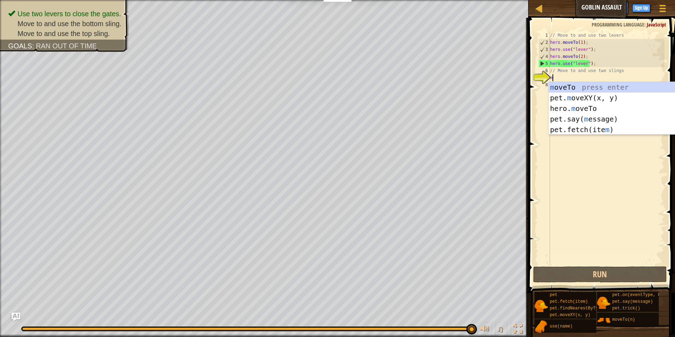
scroll to position [3, 0]
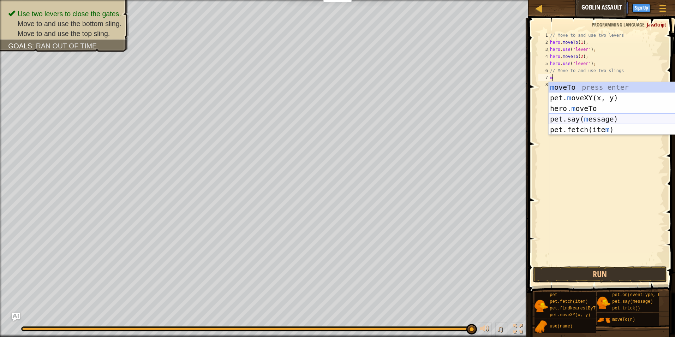
click at [598, 118] on div "m oveTo press enter pet. m oveXY(x, y) press enter hero. m oveTo press enter pe…" at bounding box center [616, 119] width 134 height 74
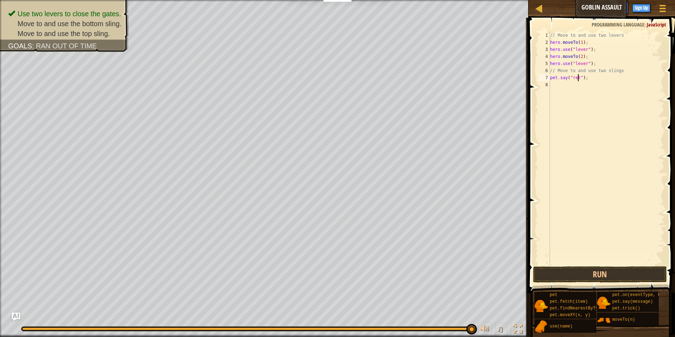
scroll to position [3, 2]
type textarea "pet.say("retal");"
click at [578, 271] on button "Run" at bounding box center [600, 274] width 134 height 16
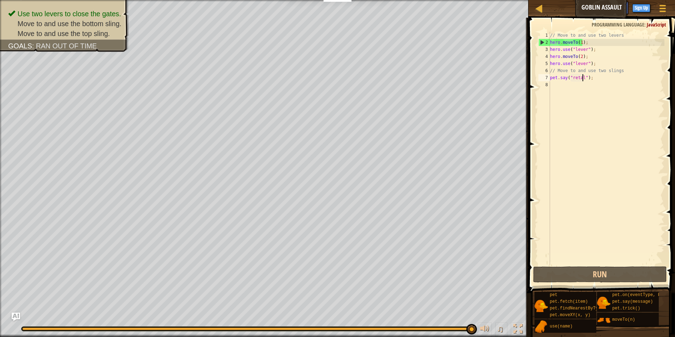
click at [581, 99] on div "// Move to and use two levers hero . moveTo ( 1 ) ; hero . use ( "lever" ) ; he…" at bounding box center [607, 155] width 116 height 247
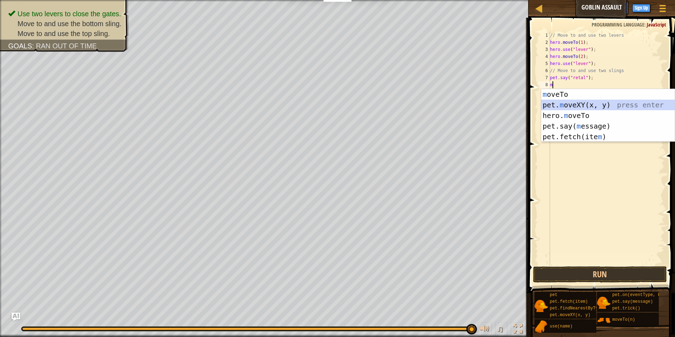
click at [564, 105] on div "m oveTo press enter pet. m oveXY(x, y) press enter hero. m oveTo press enter pe…" at bounding box center [609, 126] width 134 height 74
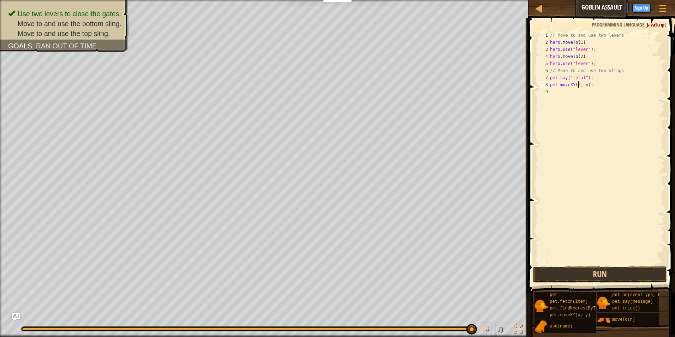
scroll to position [3, 2]
click at [588, 82] on div "// Move to and use two levers hero . moveTo ( 1 ) ; hero . use ( "lever" ) ; he…" at bounding box center [607, 155] width 116 height 247
type textarea "pet.moveXY(39, 10);"
click at [611, 273] on button "Run" at bounding box center [600, 274] width 134 height 16
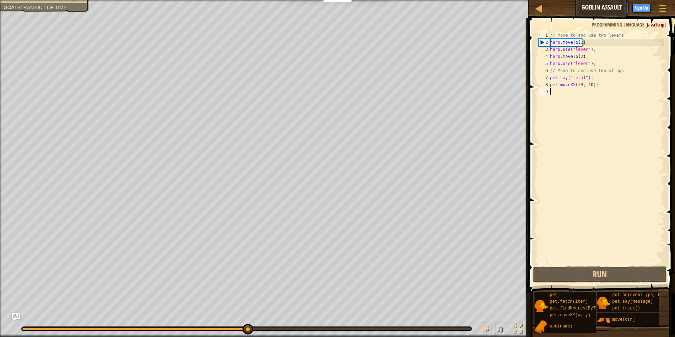
click at [550, 91] on div "9" at bounding box center [545, 91] width 12 height 7
click at [605, 84] on div "// Move to and use two levers hero . moveTo ( 1 ) ; hero . use ( "lever" ) ; he…" at bounding box center [607, 155] width 116 height 247
type textarea "pet.moveXY(39, 10);"
click at [563, 91] on div "// Move to and use two levers hero . moveTo ( 1 ) ; hero . use ( "lever" ) ; he…" at bounding box center [607, 155] width 116 height 247
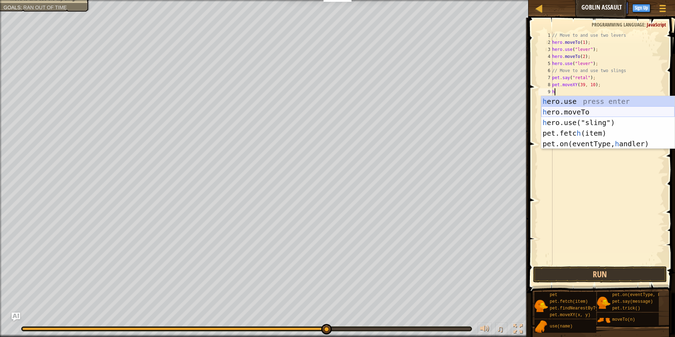
click at [593, 111] on div "h ero.use press enter h ero.moveTo press enter h ero.use("sling") press enter p…" at bounding box center [609, 133] width 134 height 74
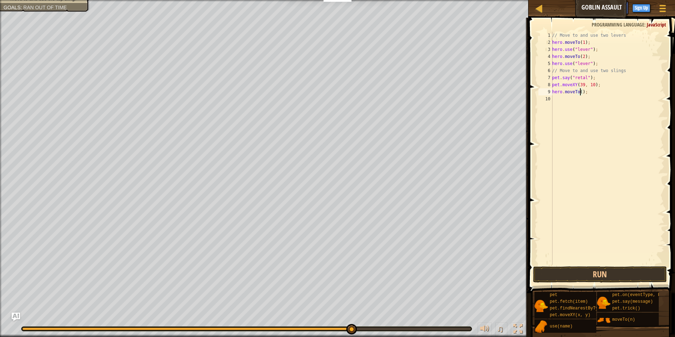
scroll to position [3, 2]
type textarea "hero.moveTo(4);"
click at [633, 272] on button "Run" at bounding box center [600, 274] width 134 height 16
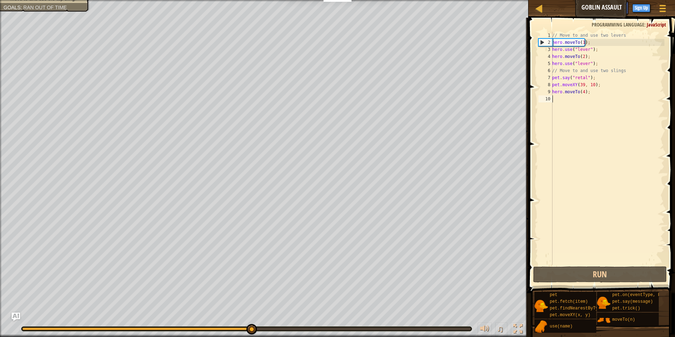
click at [567, 110] on div "// Move to and use two levers hero . moveTo ( 1 ) ; hero . use ( "lever" ) ; he…" at bounding box center [608, 155] width 114 height 247
type textarea "s"
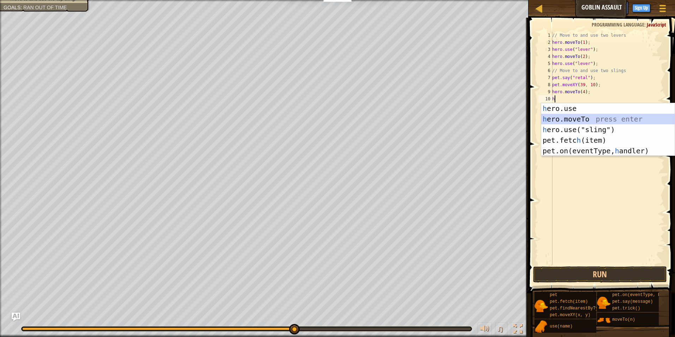
click at [573, 118] on div "h ero.use press enter h ero.moveTo press enter h ero.use("sling") press enter p…" at bounding box center [609, 140] width 134 height 74
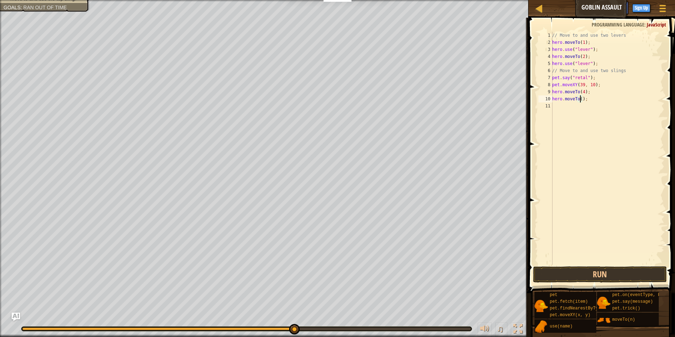
type textarea "hero.moveTo(3);"
click at [557, 105] on div "// Move to and use two levers hero . moveTo ( 1 ) ; hero . use ( "lever" ) ; he…" at bounding box center [608, 155] width 114 height 247
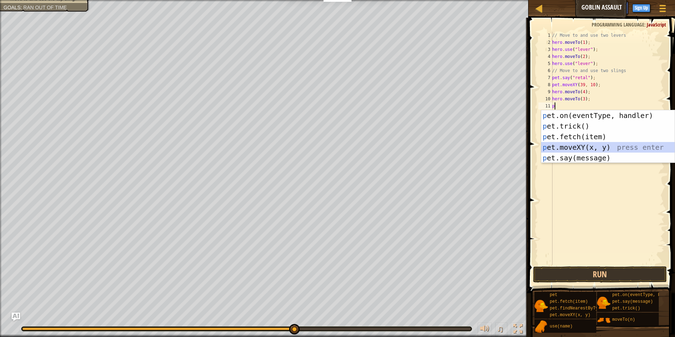
click at [588, 145] on div "p et.on(eventType, handler) press enter p et.trick() press enter p et.fetch(ite…" at bounding box center [609, 147] width 134 height 74
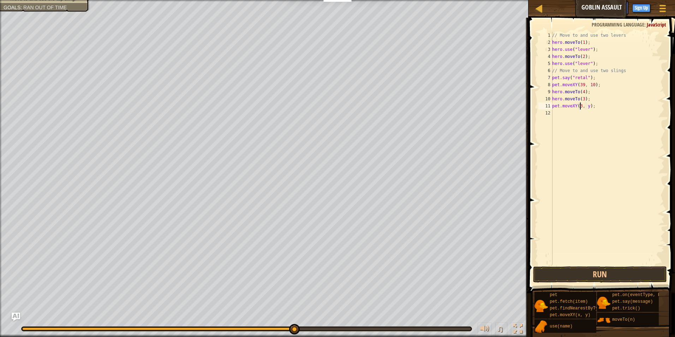
scroll to position [3, 2]
click at [589, 106] on div "// Move to and use two levers hero . moveTo ( 1 ) ; hero . use ( "lever" ) ; he…" at bounding box center [608, 155] width 114 height 247
click at [601, 274] on button "Run" at bounding box center [600, 274] width 134 height 16
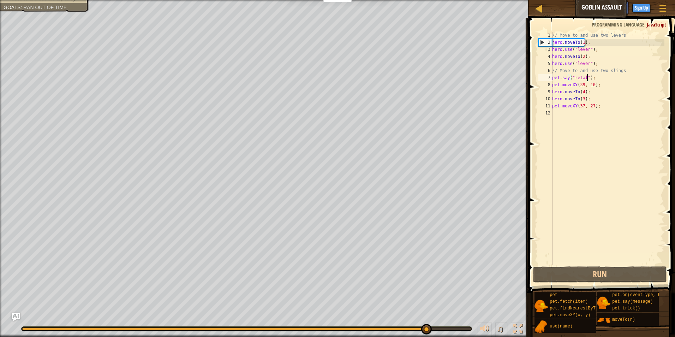
click at [587, 76] on div "// Move to and use two levers hero . moveTo ( 1 ) ; hero . use ( "lever" ) ; he…" at bounding box center [608, 155] width 114 height 247
type textarea "pet.say("retal");"
click at [585, 78] on div "// Move to and use two levers hero . moveTo ( 1 ) ; hero . use ( "lever" ) ; he…" at bounding box center [608, 155] width 114 height 247
drag, startPoint x: 590, startPoint y: 130, endPoint x: 581, endPoint y: 124, distance: 10.3
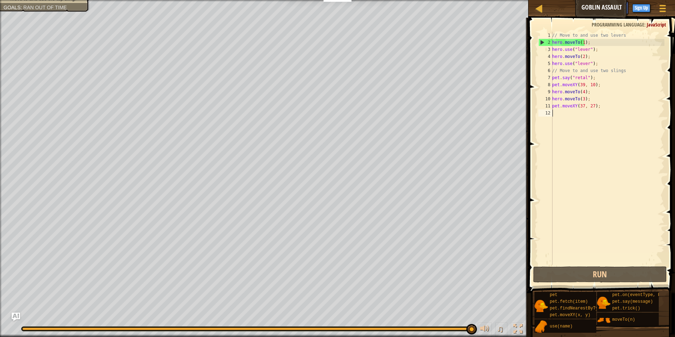
click at [587, 128] on div "// Move to and use two levers hero . moveTo ( 1 ) ; hero . use ( "lever" ) ; he…" at bounding box center [608, 155] width 114 height 247
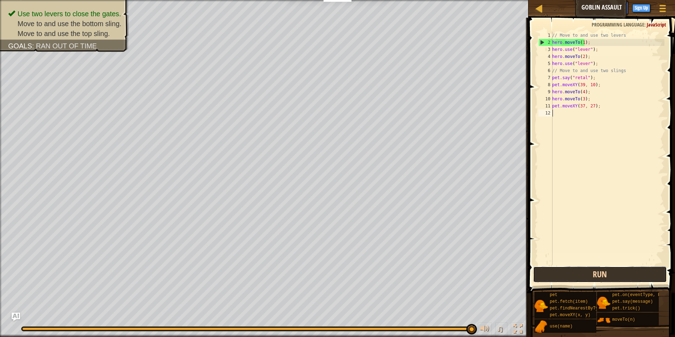
click at [599, 275] on button "Run" at bounding box center [600, 274] width 134 height 16
click at [591, 114] on div "// Move to and use two levers hero . moveTo ( 1 ) ; hero . use ( "lever" ) ; he…" at bounding box center [608, 155] width 114 height 247
click at [566, 113] on div "// Move to and use two levers hero . moveTo ( 1 ) ; hero . use ( "lever" ) ; he…" at bounding box center [608, 155] width 114 height 247
click at [563, 114] on div "// Move to and use two levers hero . moveTo ( 1 ) ; hero . use ( "lever" ) ; he…" at bounding box center [608, 155] width 114 height 247
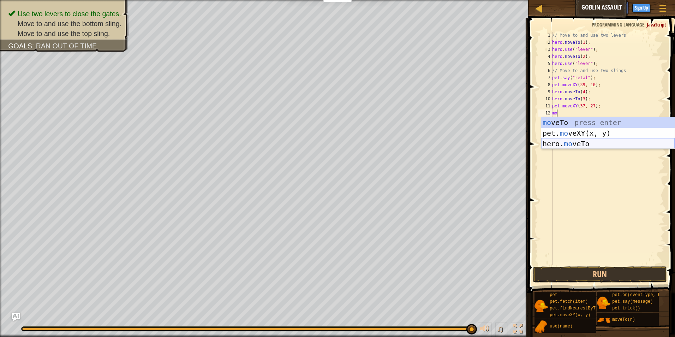
click at [580, 142] on div "mo veTo press enter pet. mo veXY(x, y) press enter hero. mo veTo press enter" at bounding box center [609, 143] width 134 height 53
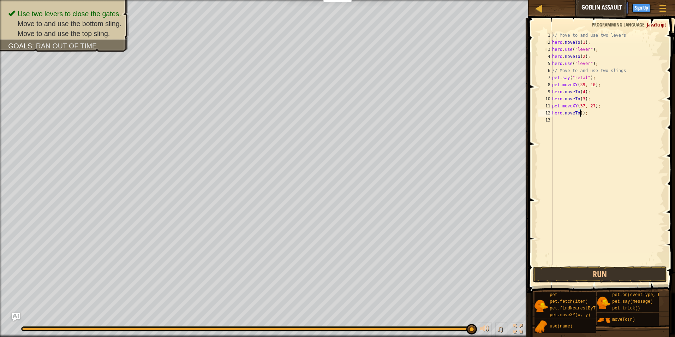
type textarea "hero.moveTo(4);"
click at [556, 119] on div "// Move to and use two levers hero . moveTo ( 1 ) ; hero . use ( "lever" ) ; he…" at bounding box center [608, 155] width 114 height 247
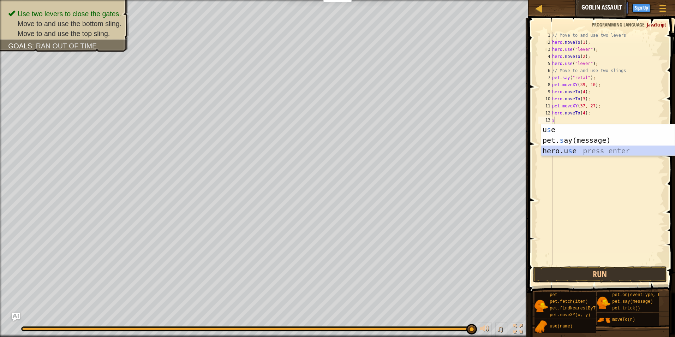
click at [593, 150] on div "u s e press enter pet. s ay(message) press enter hero.u s e press enter" at bounding box center [609, 150] width 134 height 53
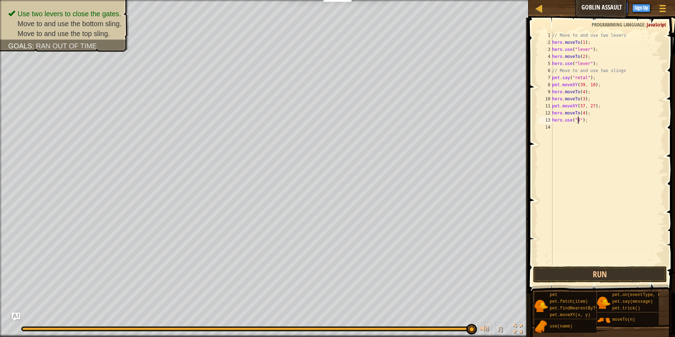
scroll to position [3, 2]
click at [575, 119] on div "// Move to and use two levers hero . moveTo ( 1 ) ; hero . use ( "lever" ) ; he…" at bounding box center [608, 155] width 114 height 247
click at [590, 119] on div "// Move to and use two levers hero . moveTo ( 1 ) ; hero . use ( "lever" ) ; he…" at bounding box center [608, 155] width 114 height 247
type textarea "hero.use("sling");"
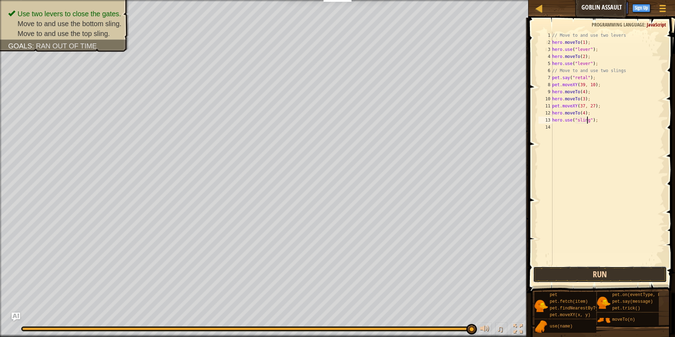
click at [614, 270] on button "Run" at bounding box center [600, 274] width 134 height 16
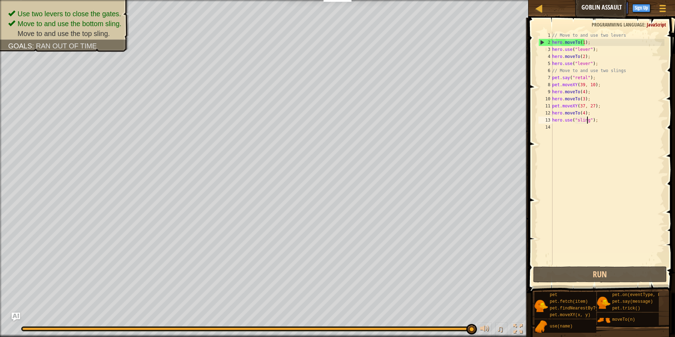
click at [608, 122] on div "// Move to and use two levers hero . moveTo ( 1 ) ; hero . use ( "lever" ) ; he…" at bounding box center [608, 155] width 114 height 247
click at [568, 131] on div "// Move to and use two levers hero . moveTo ( 1 ) ; hero . use ( "lever" ) ; he…" at bounding box center [608, 155] width 114 height 247
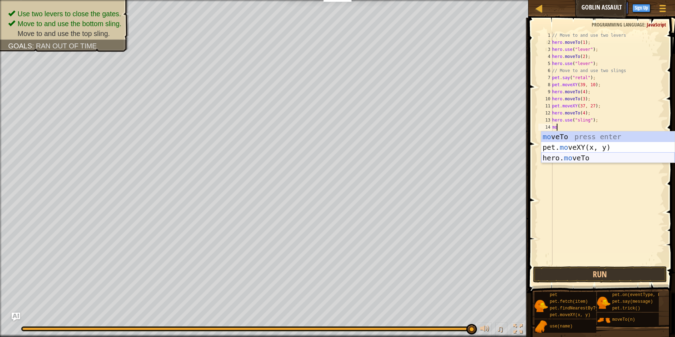
click at [576, 156] on div "mo veTo press enter pet. mo veXY(x, y) press enter hero. mo veTo press enter" at bounding box center [609, 157] width 134 height 53
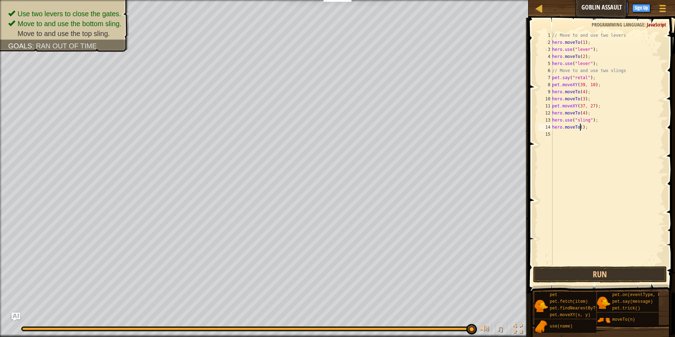
type textarea "hero.moveTo(3);"
click at [593, 128] on div "// Move to and use two levers hero . moveTo ( 1 ) ; hero . use ( "lever" ) ; he…" at bounding box center [608, 155] width 114 height 247
click at [563, 135] on div "// Move to and use two levers hero . moveTo ( 1 ) ; hero . use ( "lever" ) ; he…" at bounding box center [608, 155] width 114 height 247
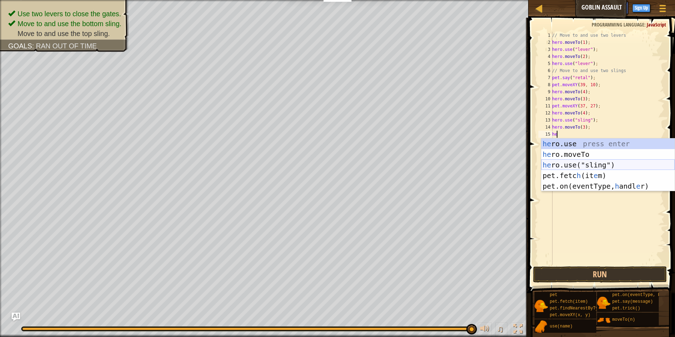
click at [578, 163] on div "he ro.use press enter he ro.moveTo press enter he ro.use("sling") press enter p…" at bounding box center [609, 175] width 134 height 74
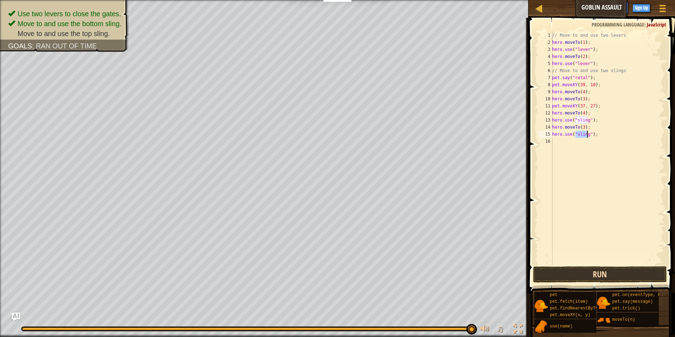
type textarea "hero.use("sling");"
click at [621, 272] on button "Run" at bounding box center [600, 274] width 134 height 16
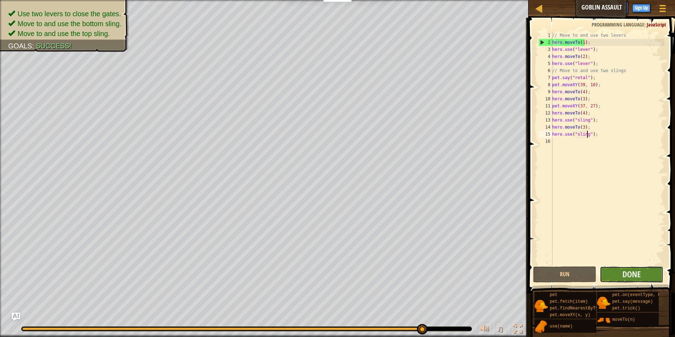
click at [622, 272] on button "Done" at bounding box center [632, 274] width 64 height 16
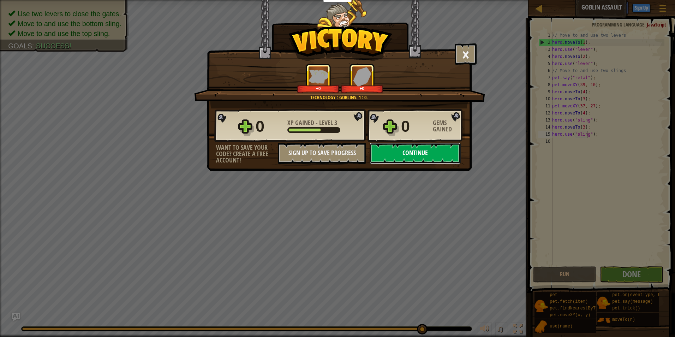
click at [404, 148] on button "Continue" at bounding box center [415, 153] width 91 height 21
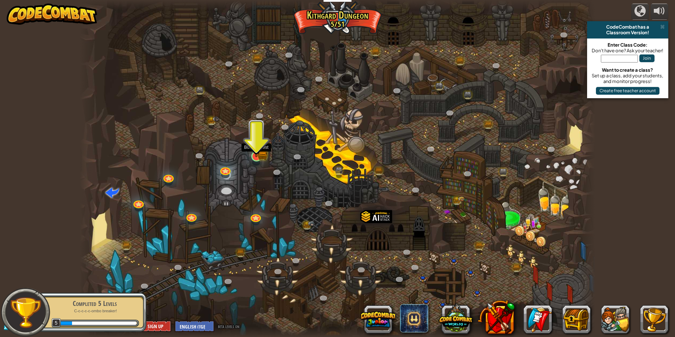
click at [259, 152] on img at bounding box center [256, 142] width 14 height 31
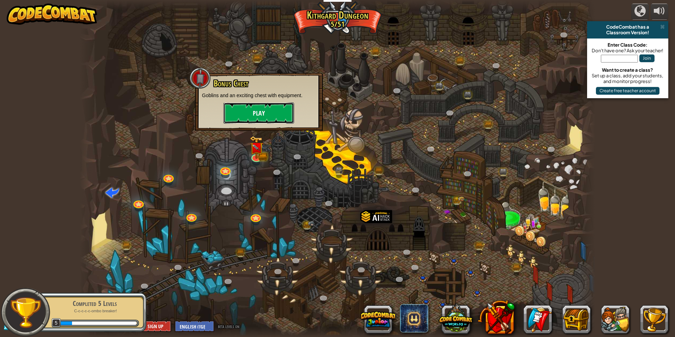
click at [275, 108] on button "Play" at bounding box center [259, 112] width 71 height 21
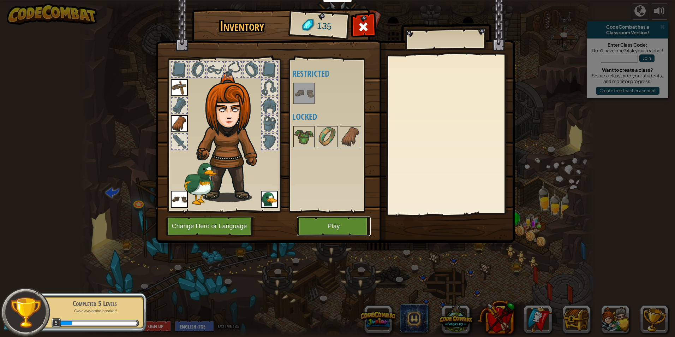
click at [345, 229] on button "Play" at bounding box center [334, 226] width 74 height 19
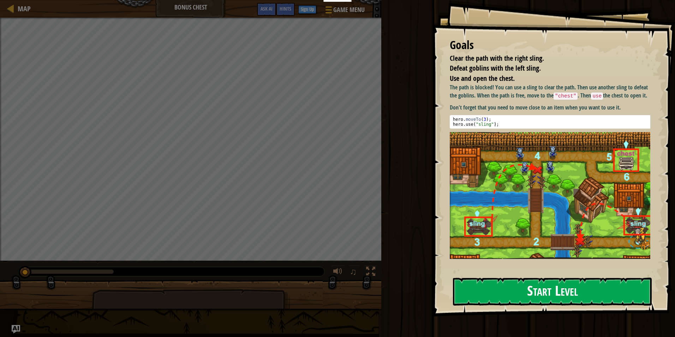
click at [517, 278] on button "Start Level" at bounding box center [552, 292] width 199 height 28
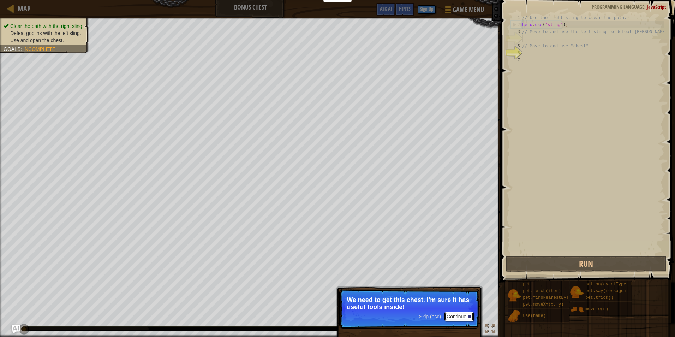
click at [452, 313] on button "Continue" at bounding box center [459, 316] width 29 height 9
click at [462, 315] on button "Continue" at bounding box center [459, 316] width 29 height 9
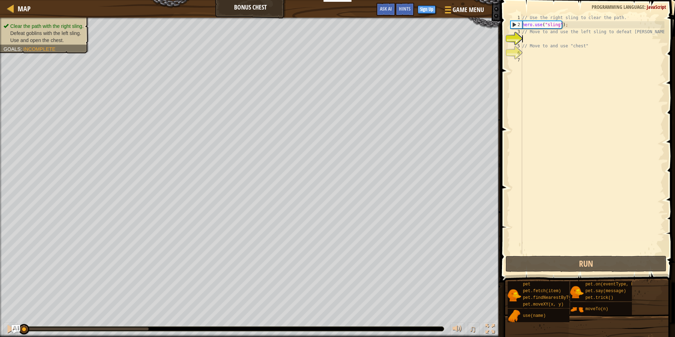
click at [539, 43] on div "// Use the right sling to clear the path. hero . use ( "sling" ) ; // Move to a…" at bounding box center [593, 141] width 144 height 254
type textarea "// Move to and use "chest""
click at [530, 39] on div "// Use the right sling to clear the path. hero . use ( "sling" ) ; // Move to a…" at bounding box center [593, 141] width 144 height 254
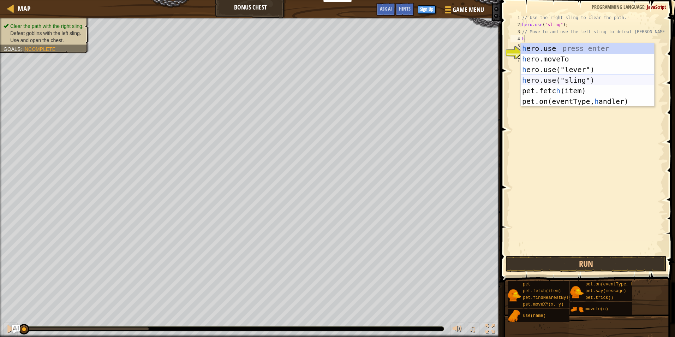
click at [578, 75] on div "h ero.use press enter h ero.moveTo press enter h ero.use("lever") press enter h…" at bounding box center [588, 85] width 134 height 85
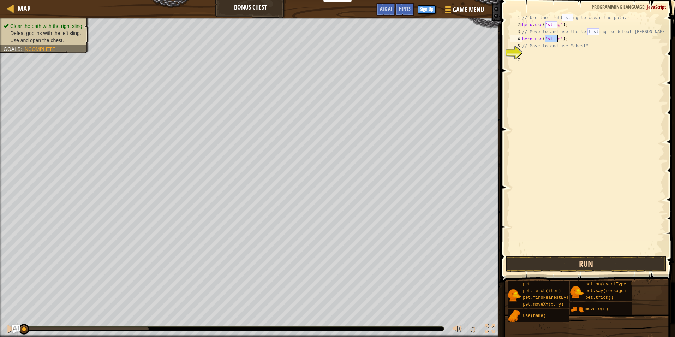
type textarea "hero.use("sling");"
click at [550, 265] on button "Run" at bounding box center [586, 264] width 161 height 16
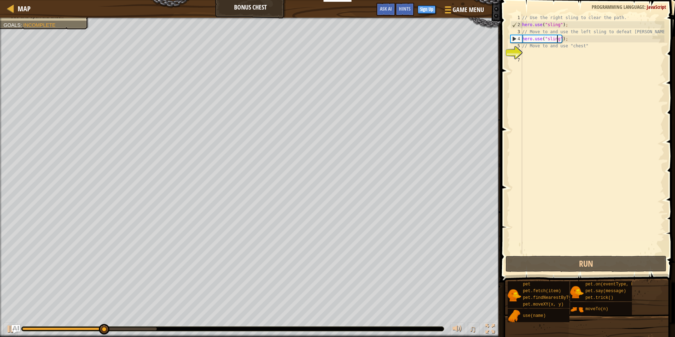
click at [526, 53] on div "// Use the right sling to clear the path. hero . use ( "sling" ) ; // Move to a…" at bounding box center [593, 141] width 144 height 254
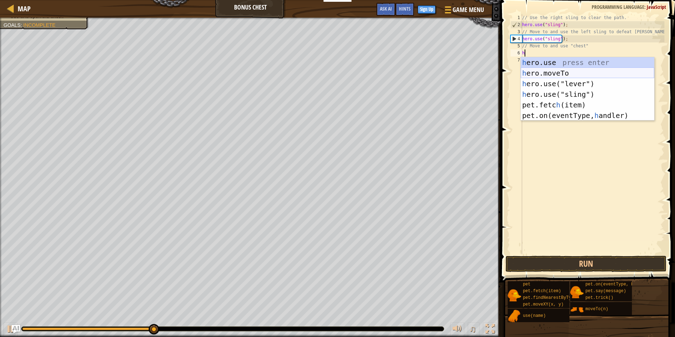
click at [554, 69] on div "h ero.use press enter h ero.moveTo press enter h ero.use("lever") press enter h…" at bounding box center [588, 99] width 134 height 85
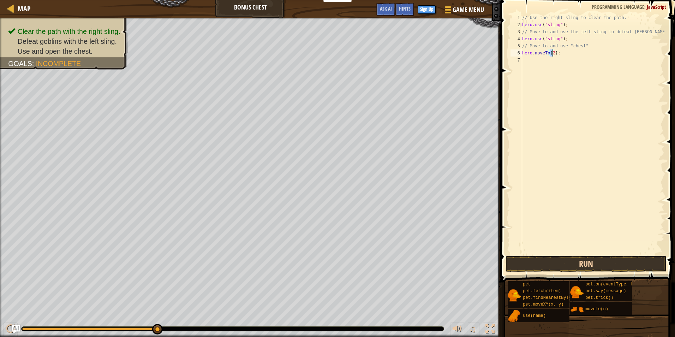
type textarea "hero.moveTo(2);"
click at [593, 257] on button "Run" at bounding box center [586, 264] width 161 height 16
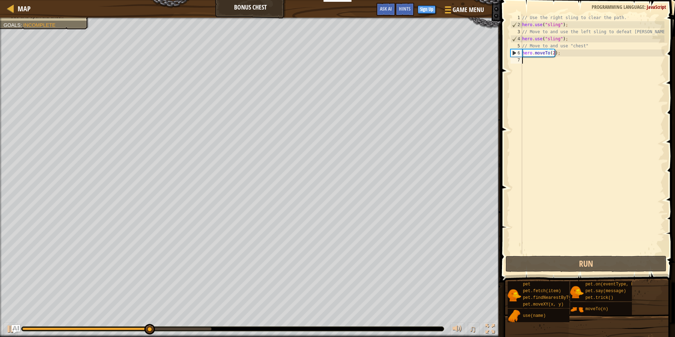
click at [544, 70] on div "// Use the right sling to clear the path. hero . use ( "sling" ) ; // Move to a…" at bounding box center [593, 141] width 144 height 254
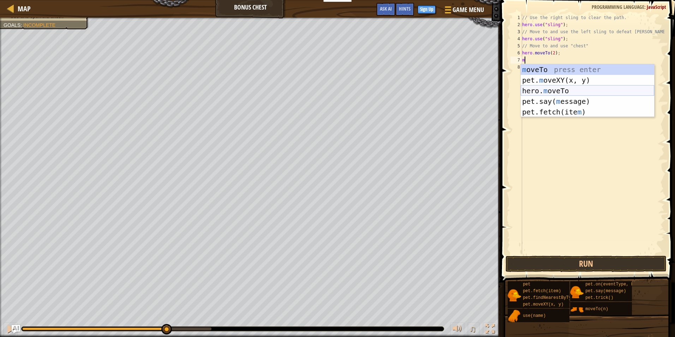
click at [547, 89] on div "m oveTo press enter pet. m oveXY(x, y) press enter hero. m oveTo press enter pe…" at bounding box center [588, 101] width 134 height 74
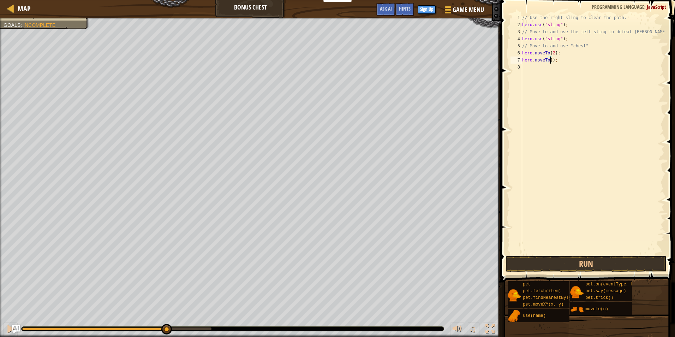
type textarea "hero.moveTo(3);"
click at [529, 65] on div "// Use the right sling to clear the path. hero . use ( "sling" ) ; // Move to a…" at bounding box center [593, 141] width 144 height 254
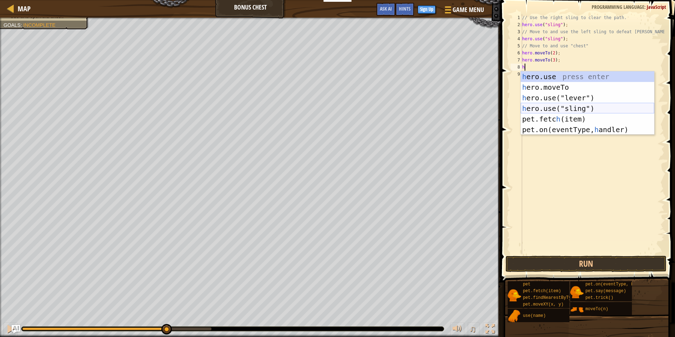
click at [566, 104] on div "h ero.use press enter h ero.moveTo press enter h ero.use("lever") press enter h…" at bounding box center [588, 113] width 134 height 85
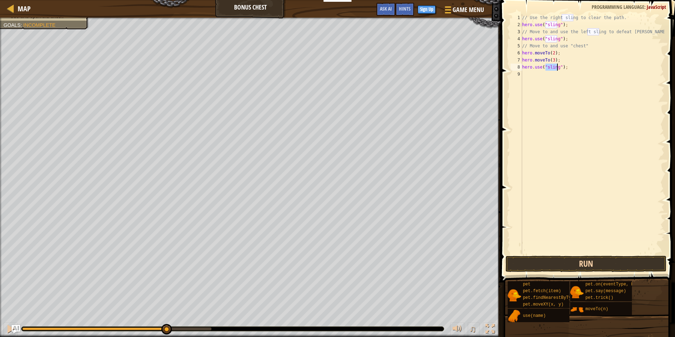
type textarea "hero.use("sling");"
click at [573, 265] on button "Run" at bounding box center [586, 264] width 161 height 16
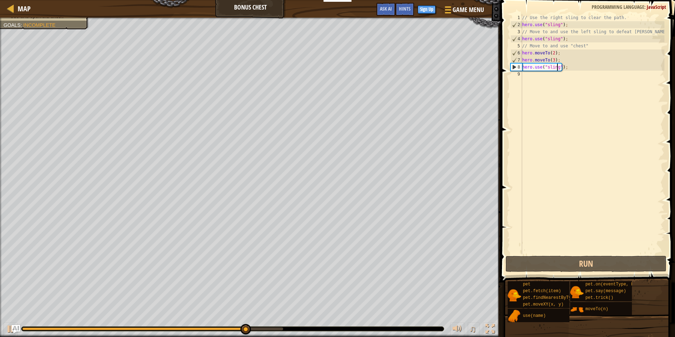
click at [540, 80] on div "// Use the right sling to clear the path. hero . use ( "sling" ) ; // Move to a…" at bounding box center [593, 141] width 144 height 254
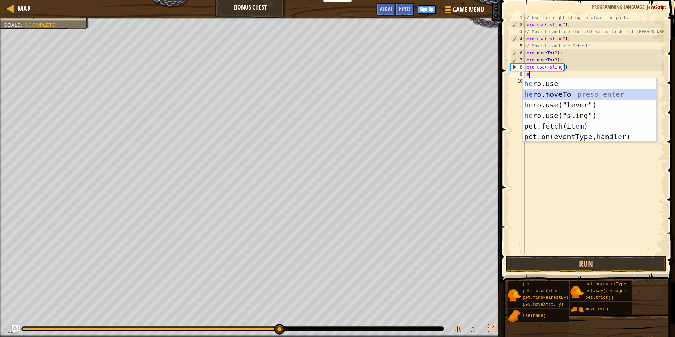
click at [578, 96] on div "he ro.use press enter he ro.moveTo press enter he ro.use("lever") press enter h…" at bounding box center [590, 120] width 134 height 85
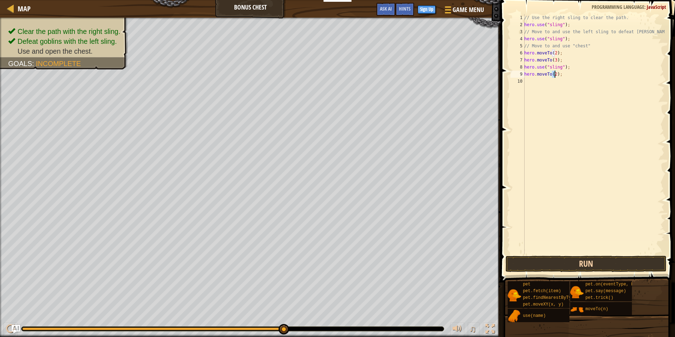
type textarea "hero.moveTo(2);"
click at [581, 260] on button "Run" at bounding box center [586, 264] width 161 height 16
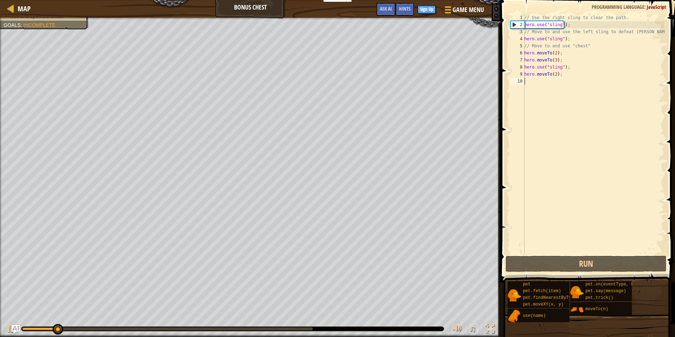
click at [539, 83] on div "// Use the right sling to clear the path. hero . use ( "sling" ) ; // Move to a…" at bounding box center [594, 141] width 142 height 254
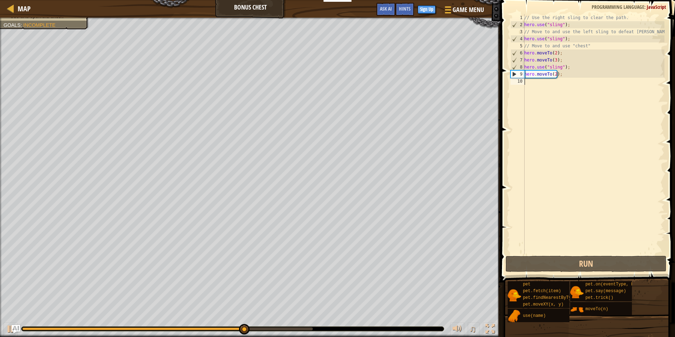
click at [538, 85] on div "// Use the right sling to clear the path. hero . use ( "sling" ) ; // Move to a…" at bounding box center [594, 141] width 142 height 254
type textarea "p"
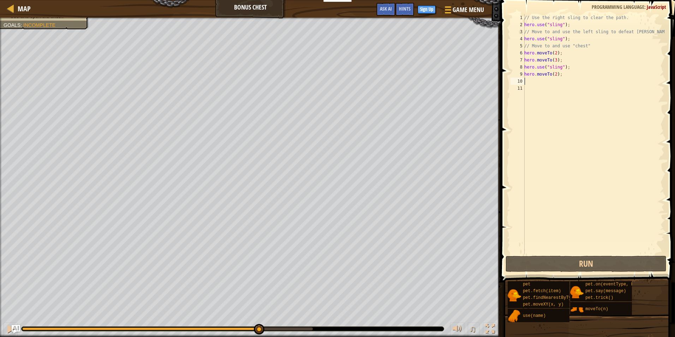
click at [531, 81] on div "// Use the right sling to clear the path. hero . use ( "sling" ) ; // Move to a…" at bounding box center [594, 141] width 142 height 254
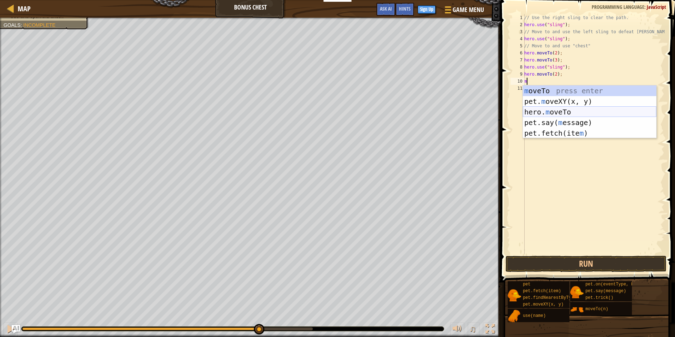
click at [562, 114] on div "m oveTo press enter pet. m oveXY(x, y) press enter hero. m oveTo press enter pe…" at bounding box center [590, 122] width 134 height 74
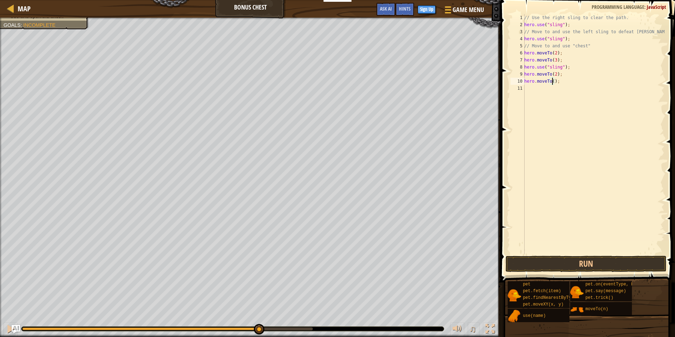
scroll to position [3, 2]
type textarea "hero.moveTo(4);"
click at [578, 260] on button "Run" at bounding box center [586, 264] width 161 height 16
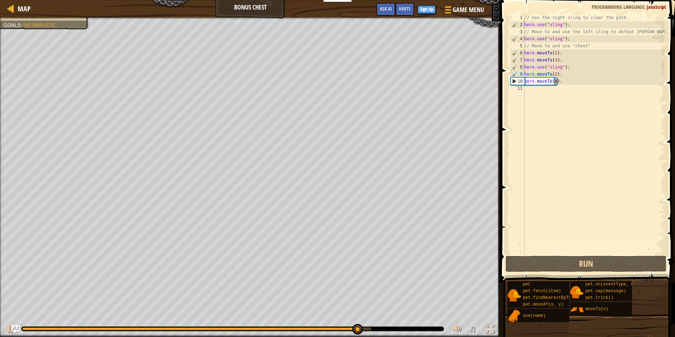
click at [550, 98] on div "// Use the right sling to clear the path. hero . use ( "sling" ) ; // Move to a…" at bounding box center [594, 141] width 142 height 254
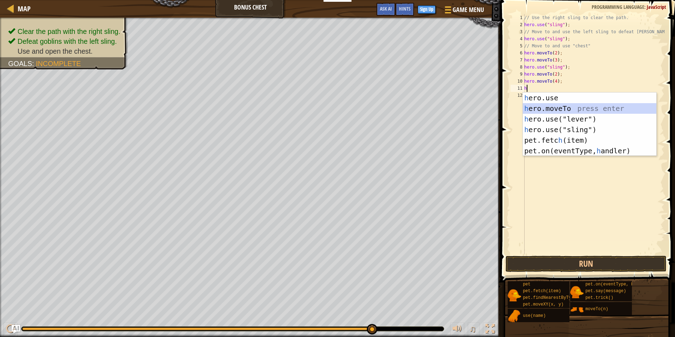
click at [582, 111] on div "h ero.use press enter h ero.moveTo press enter h ero.use("lever") press enter h…" at bounding box center [590, 135] width 134 height 85
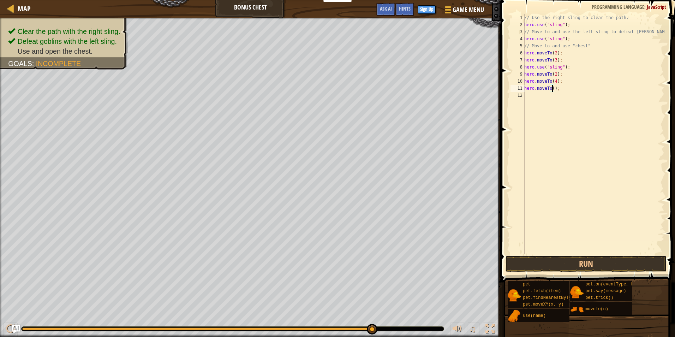
scroll to position [3, 2]
type textarea "hero.moveTo(5);"
click at [599, 262] on button "Run" at bounding box center [586, 264] width 161 height 16
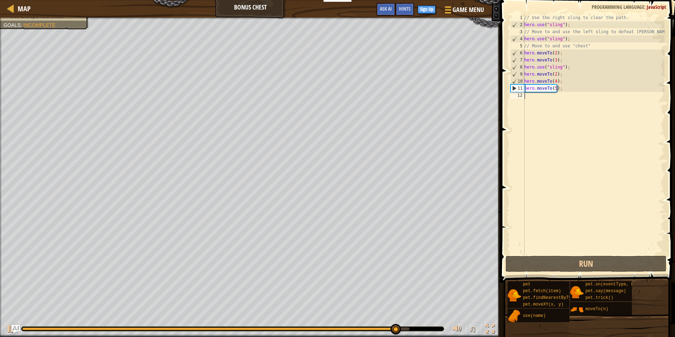
click at [543, 95] on div "// Use the right sling to clear the path. hero . use ( "sling" ) ; // Move to a…" at bounding box center [594, 141] width 142 height 254
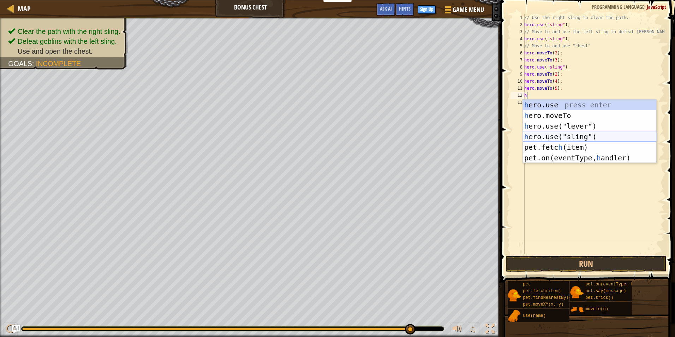
click at [582, 136] on div "h ero.use press enter h ero.moveTo press enter h ero.use("lever") press enter h…" at bounding box center [590, 142] width 134 height 85
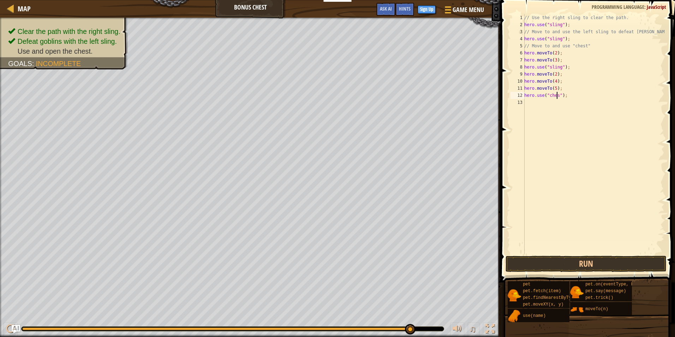
scroll to position [3, 3]
type textarea "hero.use("chest");"
click at [580, 261] on button "Run" at bounding box center [586, 264] width 161 height 16
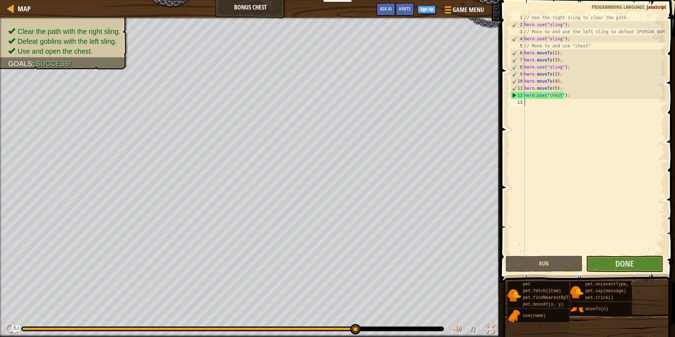
click at [610, 254] on div "// Use the right sling to clear the path. hero . use ( "sling" ) ; // Move to a…" at bounding box center [594, 141] width 142 height 254
click at [610, 257] on button "Done" at bounding box center [624, 264] width 77 height 16
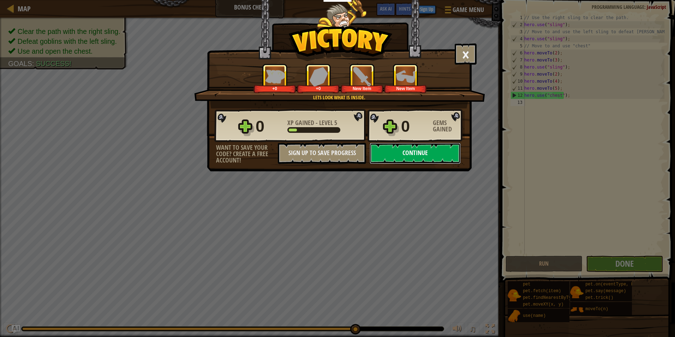
click at [431, 149] on button "Continue" at bounding box center [415, 153] width 91 height 21
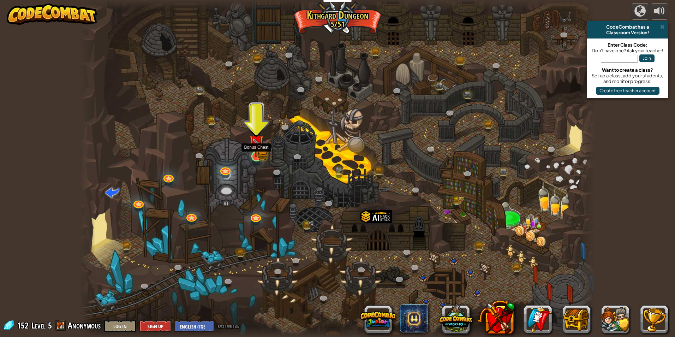
click at [260, 147] on img at bounding box center [257, 142] width 8 height 8
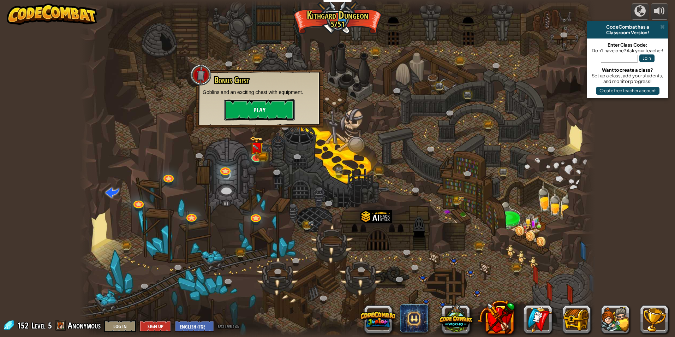
click at [279, 110] on button "Play" at bounding box center [259, 109] width 71 height 21
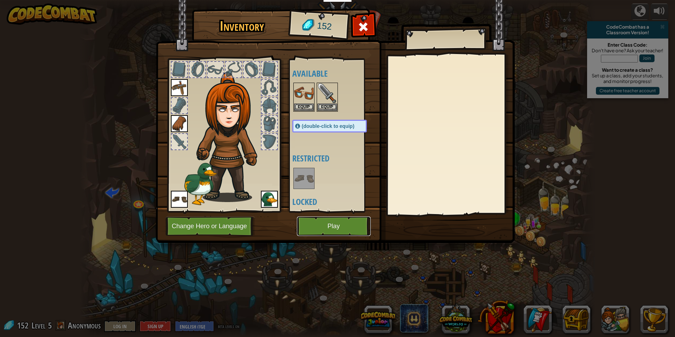
click at [344, 220] on button "Play" at bounding box center [334, 226] width 74 height 19
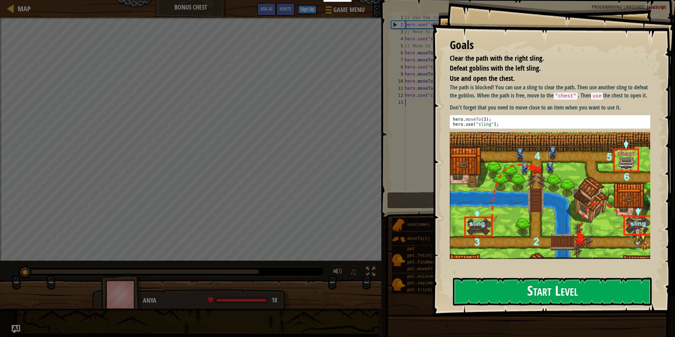
click at [490, 284] on button "Start Level" at bounding box center [552, 292] width 199 height 28
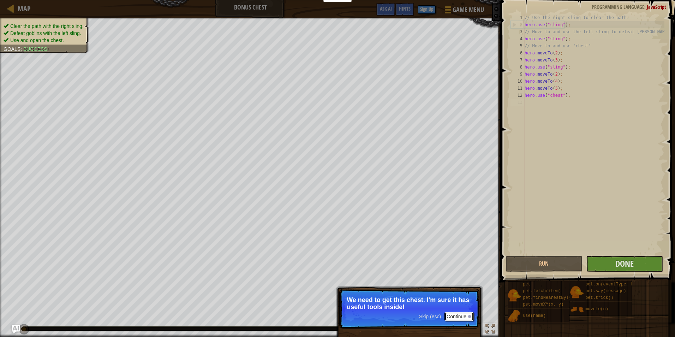
click at [461, 315] on button "Continue" at bounding box center [459, 316] width 29 height 9
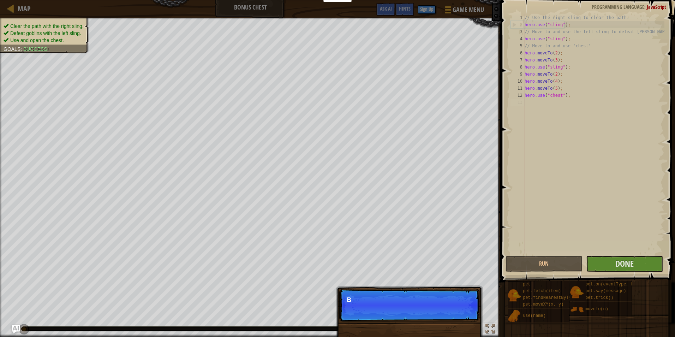
scroll to position [3, 0]
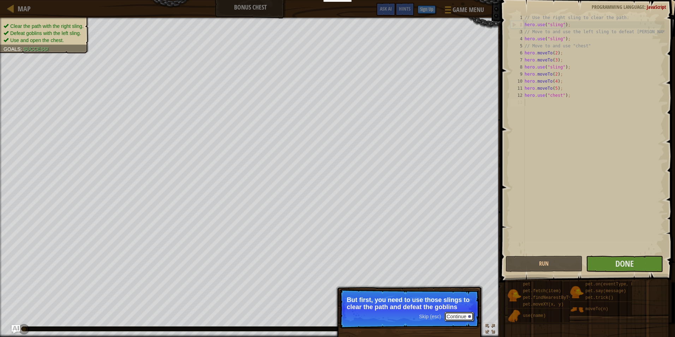
click at [457, 316] on button "Continue" at bounding box center [459, 316] width 29 height 9
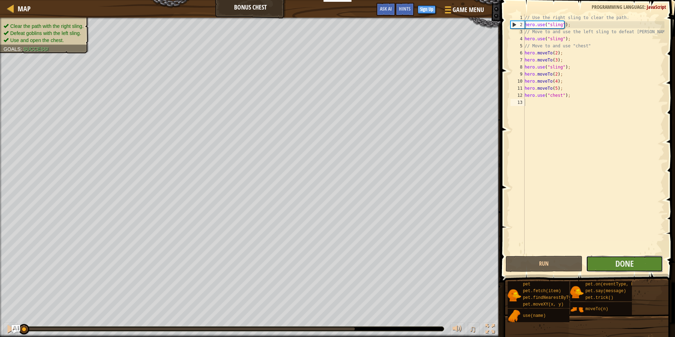
click at [602, 263] on button "Done" at bounding box center [624, 264] width 77 height 16
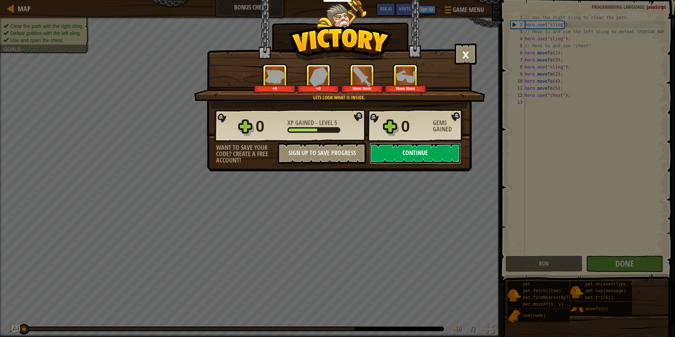
click at [432, 149] on button "Continue" at bounding box center [415, 153] width 91 height 21
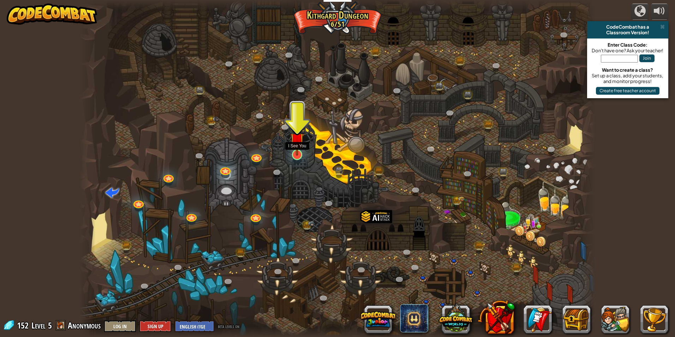
click at [294, 145] on img at bounding box center [297, 140] width 14 height 32
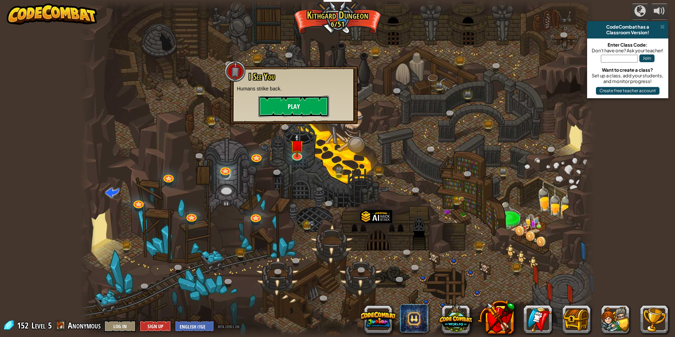
click at [312, 102] on button "Play" at bounding box center [294, 106] width 71 height 21
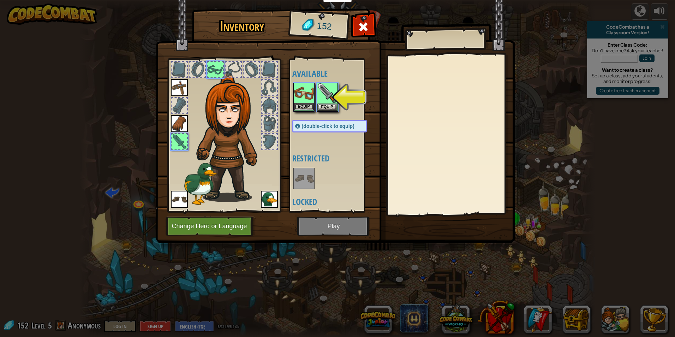
click at [306, 101] on img at bounding box center [304, 93] width 20 height 20
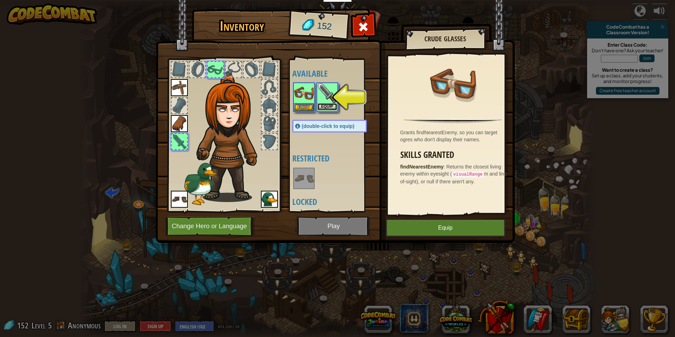
click at [333, 108] on button "Equip" at bounding box center [328, 106] width 20 height 7
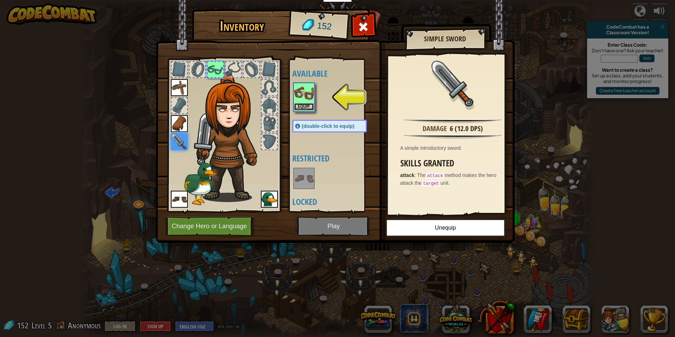
click at [307, 107] on button "Equip" at bounding box center [304, 106] width 20 height 7
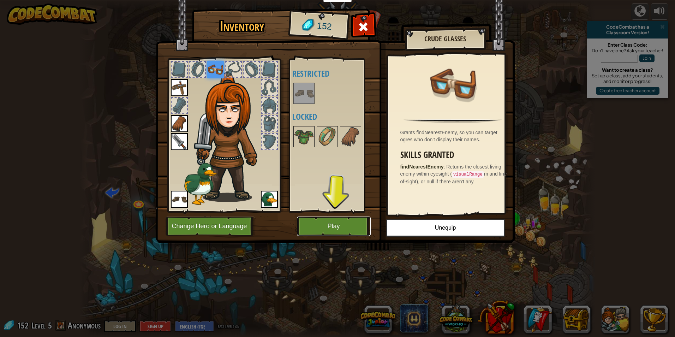
click at [337, 221] on button "Play" at bounding box center [334, 226] width 74 height 19
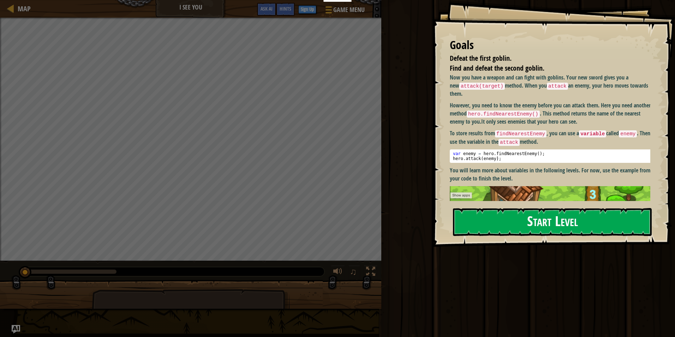
click at [558, 212] on button "Start Level" at bounding box center [552, 222] width 199 height 28
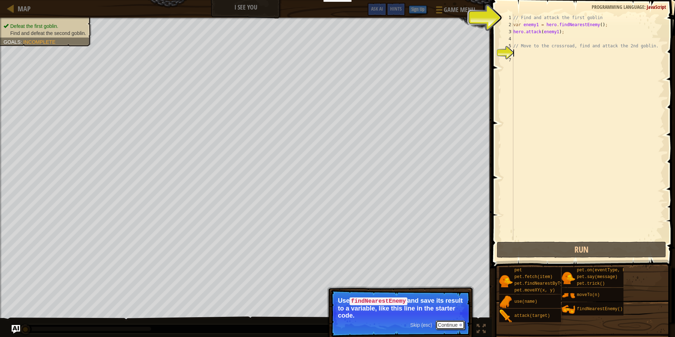
click at [449, 323] on button "Continue" at bounding box center [450, 324] width 29 height 9
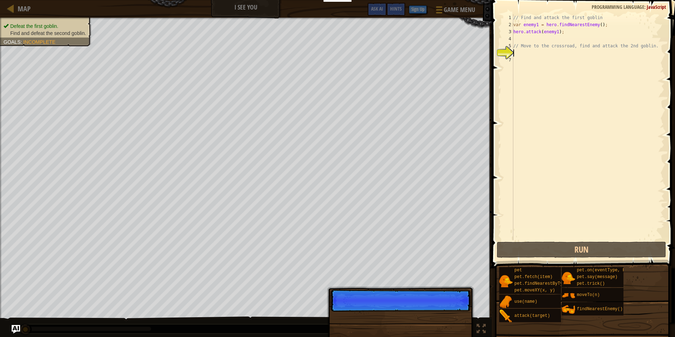
scroll to position [3, 0]
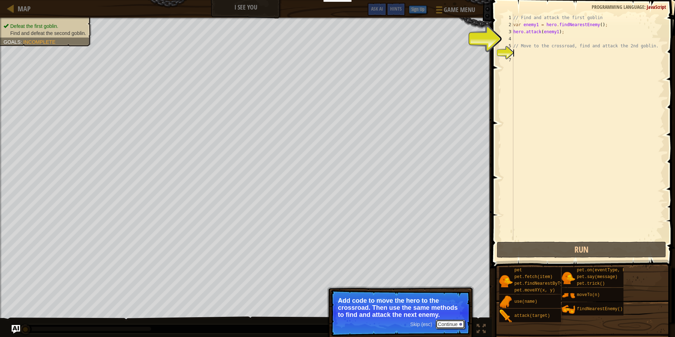
click at [452, 322] on button "Continue" at bounding box center [450, 324] width 29 height 9
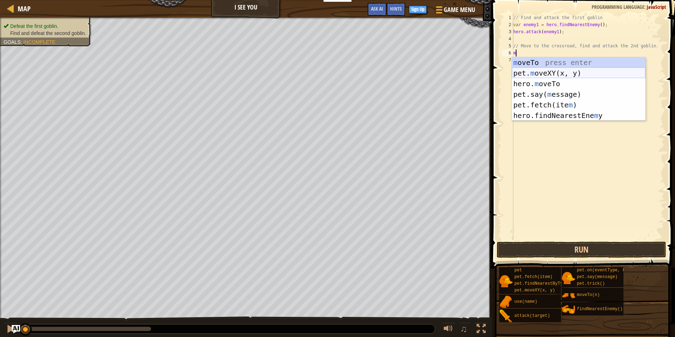
click at [552, 71] on div "m oveTo press enter pet. m oveXY(x, y) press enter hero. m oveTo press enter pe…" at bounding box center [579, 99] width 134 height 85
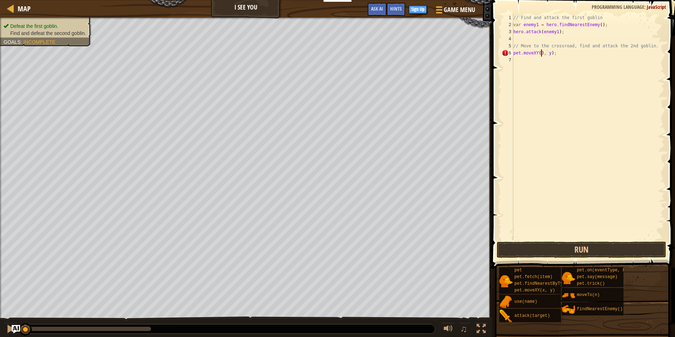
scroll to position [3, 3]
click at [550, 51] on div "// Find and attack the first goblin var enemy1 = hero . findNearestEnemy ( ) ; …" at bounding box center [588, 134] width 153 height 240
type textarea "pet.moveXY(31, 9);"
click at [608, 251] on button "Run" at bounding box center [582, 250] width 170 height 16
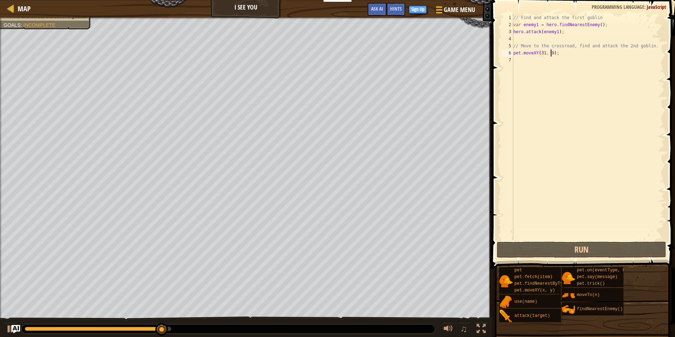
click at [533, 66] on div "// Find and attack the first goblin var enemy1 = hero . findNearestEnemy ( ) ; …" at bounding box center [588, 134] width 153 height 240
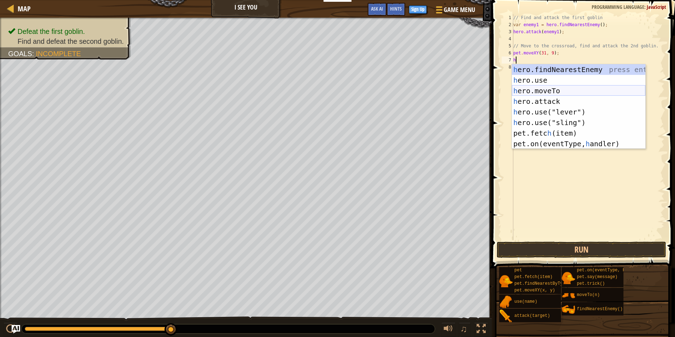
click at [575, 86] on div "h ero.findNearestEnemy press enter h ero.use press enter h ero.moveTo press ent…" at bounding box center [579, 117] width 134 height 106
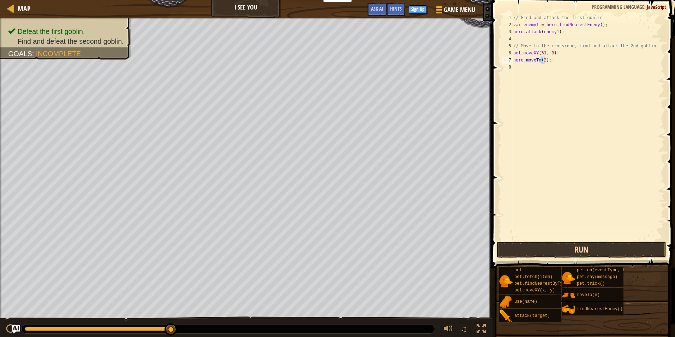
type textarea "hero.moveTo(2);"
click at [597, 244] on button "Run" at bounding box center [582, 250] width 170 height 16
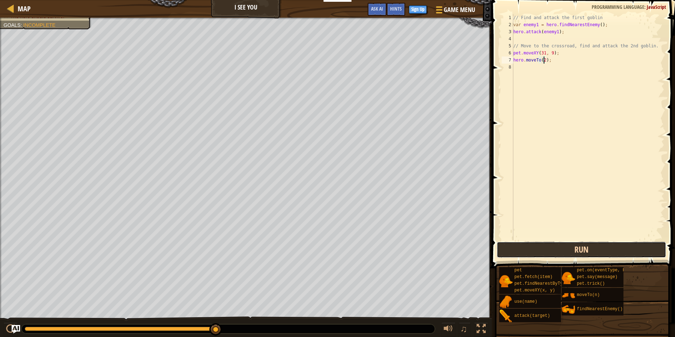
click at [585, 249] on button "Run" at bounding box center [582, 250] width 170 height 16
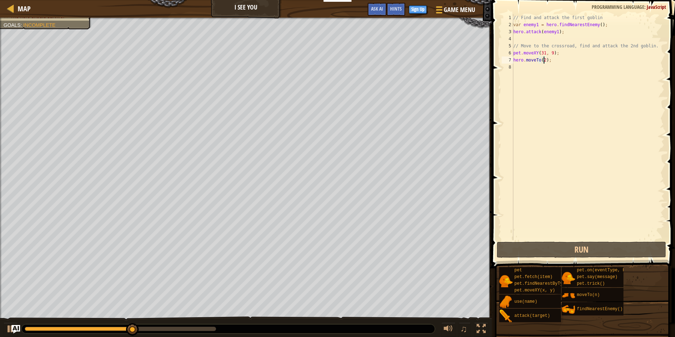
click at [551, 63] on div "// Find and attack the first goblin var enemy1 = hero . findNearestEnemy ( ) ; …" at bounding box center [588, 134] width 153 height 240
click at [529, 69] on div "// Find and attack the first goblin var enemy1 = hero . findNearestEnemy ( ) ; …" at bounding box center [588, 134] width 153 height 240
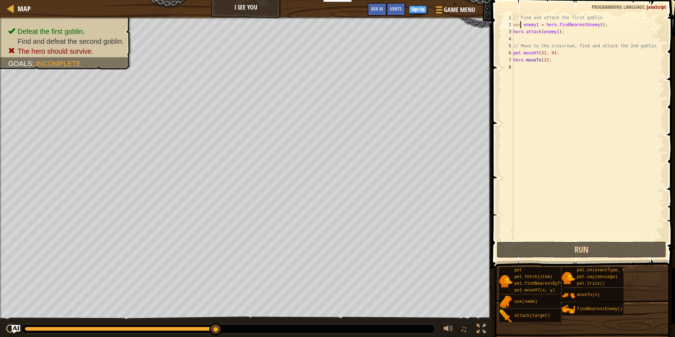
click at [521, 24] on div "// Find and attack the first goblin var enemy1 = hero . findNearestEnemy ( ) ; …" at bounding box center [588, 134] width 153 height 240
type textarea "var enemy1 = hero.findNearestEnemy();"
click at [526, 69] on div "// Find and attack the first goblin var enemy1 = hero . findNearestEnemy ( ) ; …" at bounding box center [588, 134] width 153 height 240
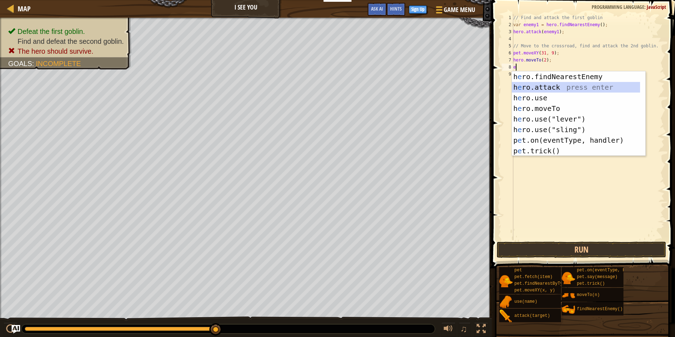
click at [548, 87] on div "h e ro.findNearestEnemy press enter h e ro.attack press enter h e ro.use press …" at bounding box center [576, 124] width 128 height 106
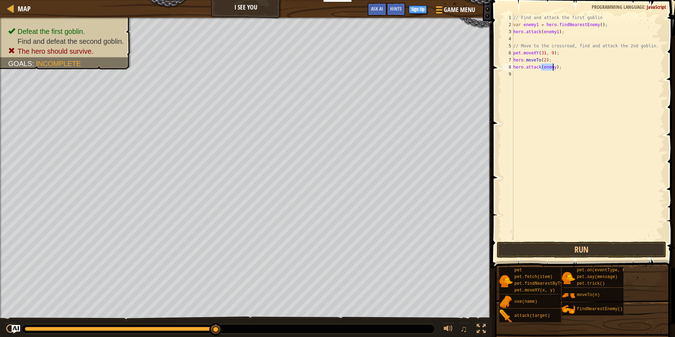
click at [554, 68] on div "// Find and attack the first goblin var enemy1 = hero . findNearestEnemy ( ) ; …" at bounding box center [588, 127] width 153 height 226
click at [606, 250] on button "Run" at bounding box center [582, 250] width 170 height 16
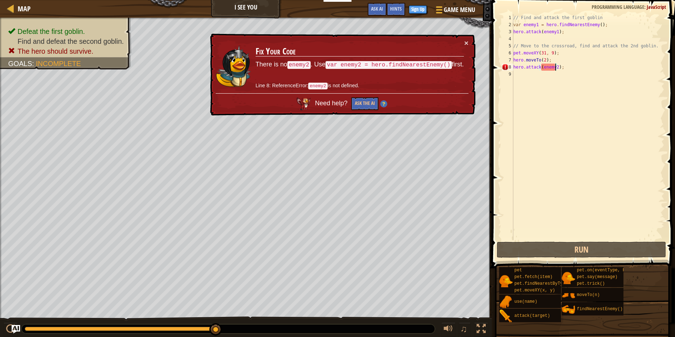
scroll to position [3, 3]
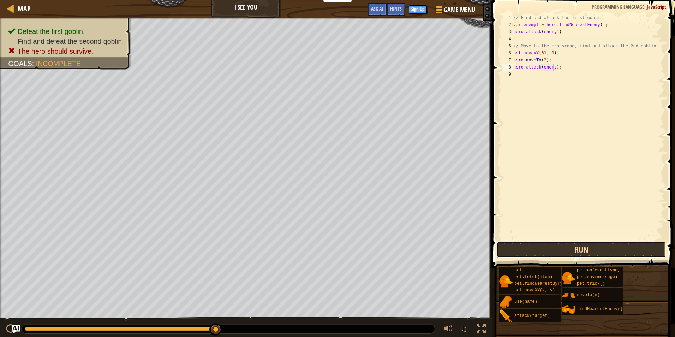
click at [558, 249] on button "Run" at bounding box center [582, 250] width 170 height 16
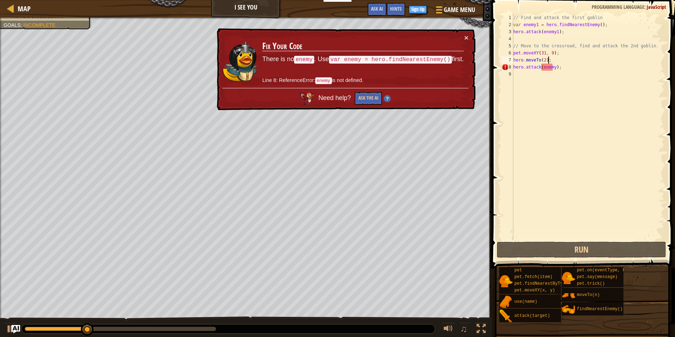
click at [564, 60] on div "// Find and attack the first goblin var enemy1 = hero . findNearestEnemy ( ) ; …" at bounding box center [588, 134] width 153 height 240
type textarea "hero.moveTo(2);"
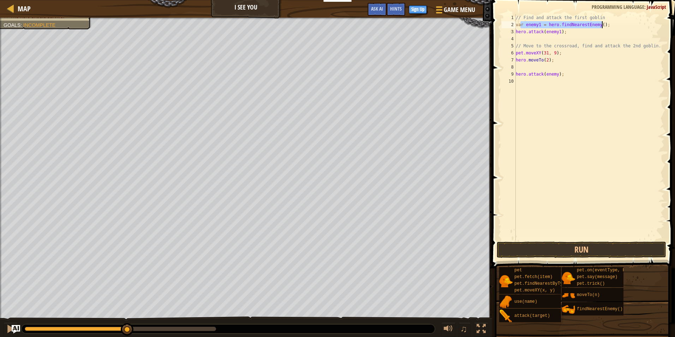
drag, startPoint x: 520, startPoint y: 23, endPoint x: 620, endPoint y: 24, distance: 100.3
click at [620, 24] on div "// Find and attack the first goblin var enemy1 = hero . findNearestEnemy ( ) ; …" at bounding box center [590, 134] width 150 height 240
type textarea "var enemy1 = hero.findNearestEnemy();"
click at [548, 65] on div "// Find and attack the first goblin var enemy1 = hero . findNearestEnemy ( ) ; …" at bounding box center [590, 134] width 150 height 240
paste textarea "r enemy1 = hero.findNearestEnemy();"
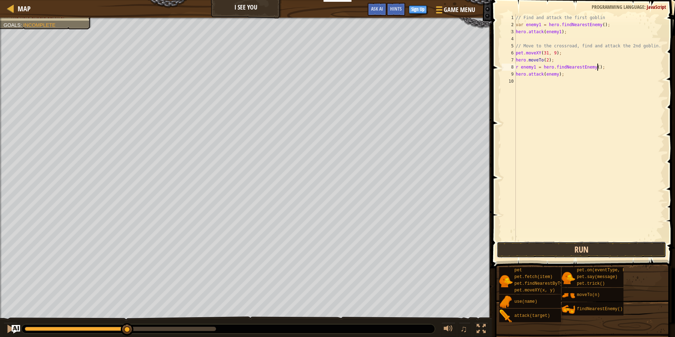
click at [574, 247] on button "Run" at bounding box center [582, 250] width 170 height 16
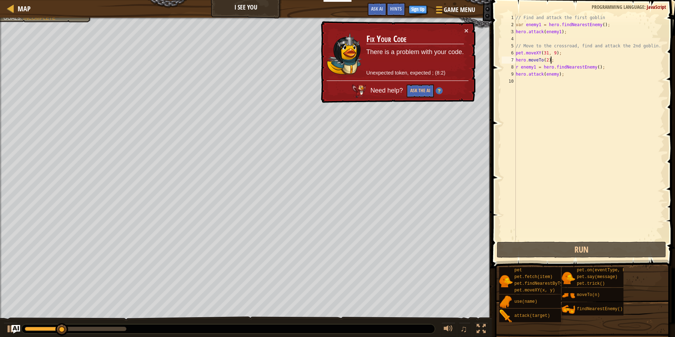
click at [564, 57] on div "// Find and attack the first goblin var enemy1 = hero . findNearestEnemy ( ) ; …" at bounding box center [590, 134] width 150 height 240
click at [564, 55] on div "// Find and attack the first goblin var enemy1 = hero . findNearestEnemy ( ) ; …" at bounding box center [590, 134] width 150 height 240
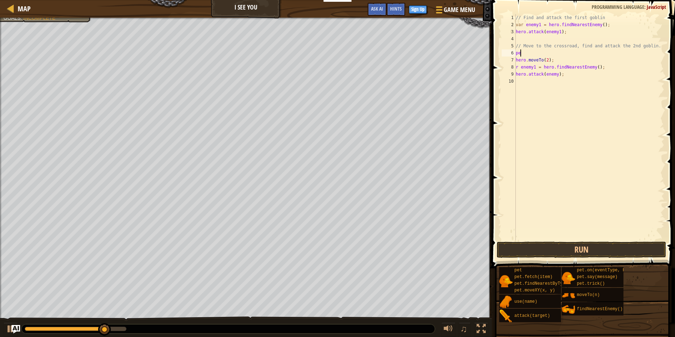
type textarea "p"
click at [590, 252] on button "Run" at bounding box center [582, 250] width 170 height 16
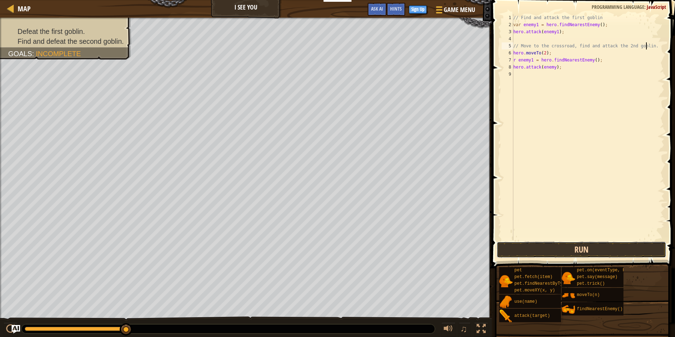
click at [572, 249] on button "Run" at bounding box center [582, 250] width 170 height 16
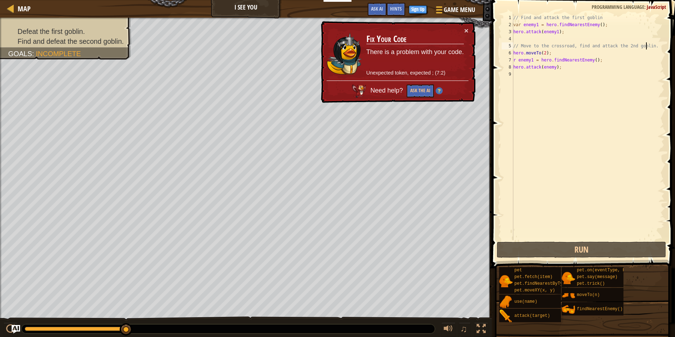
click at [469, 28] on div "× Fix Your Code There is a problem with your code. Unexpected token, expected ;…" at bounding box center [398, 62] width 156 height 82
click at [467, 30] on button "×" at bounding box center [467, 30] width 4 height 7
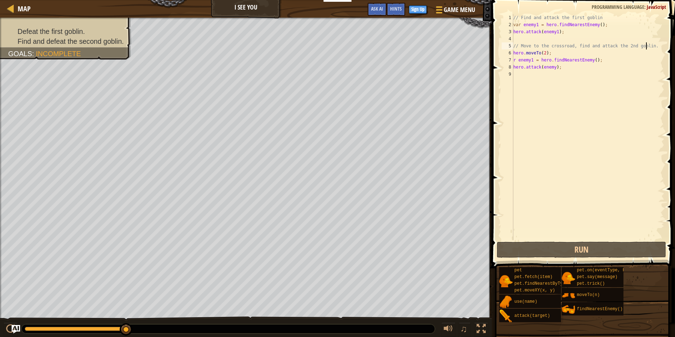
click at [553, 51] on div "// Find and attack the first goblin var enemy1 = hero . findNearestEnemy ( ) ; …" at bounding box center [588, 134] width 153 height 240
type textarea "hero.moveTo(2);"
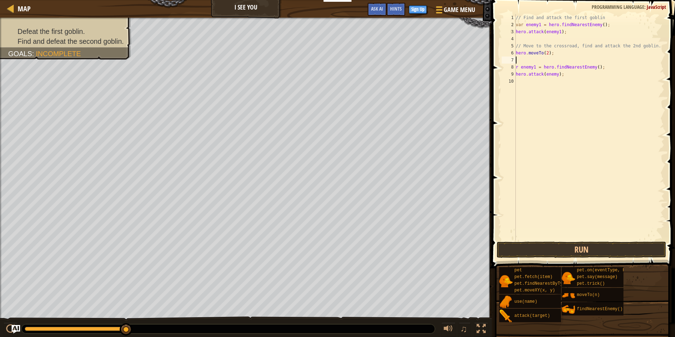
type textarea "m"
click at [519, 67] on div "// Find and attack the first goblin var enemy1 = hero . findNearestEnemy ( ) ; …" at bounding box center [590, 134] width 150 height 240
type textarea "enemy1 = hero.findNearestEnemy();"
click at [532, 59] on div "// Find and attack the first goblin var enemy1 = hero . findNearestEnemy ( ) ; …" at bounding box center [590, 134] width 150 height 240
type textarea "hero.moveTo(2);"
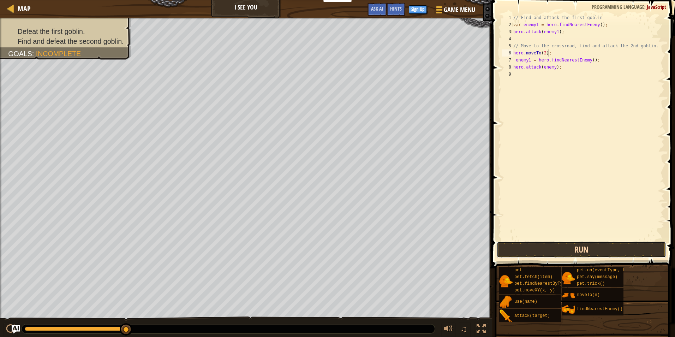
click at [612, 245] on button "Run" at bounding box center [582, 250] width 170 height 16
